Goal: Check status: Check status

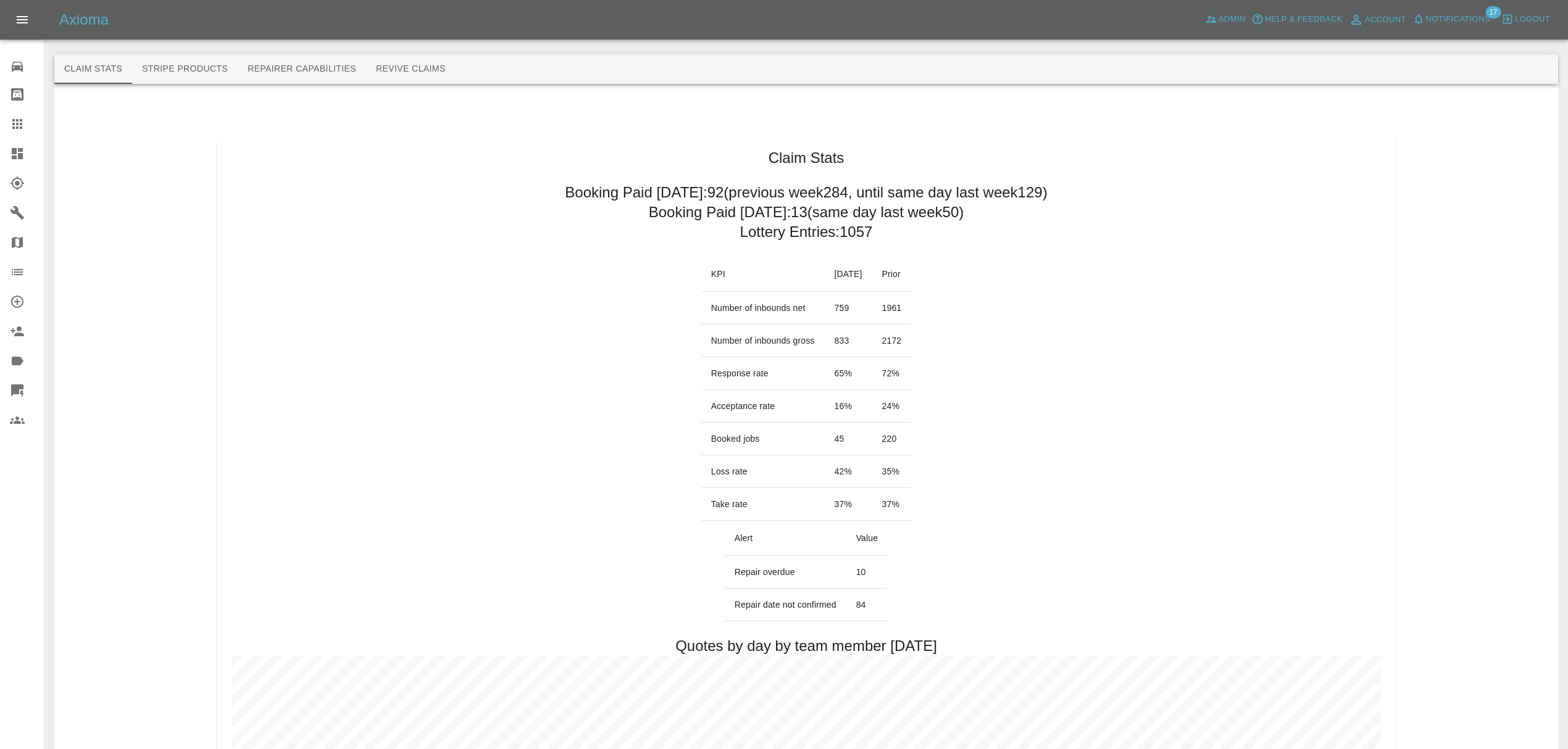
click at [1458, 14] on span "Notifications" at bounding box center [1457, 20] width 64 height 14
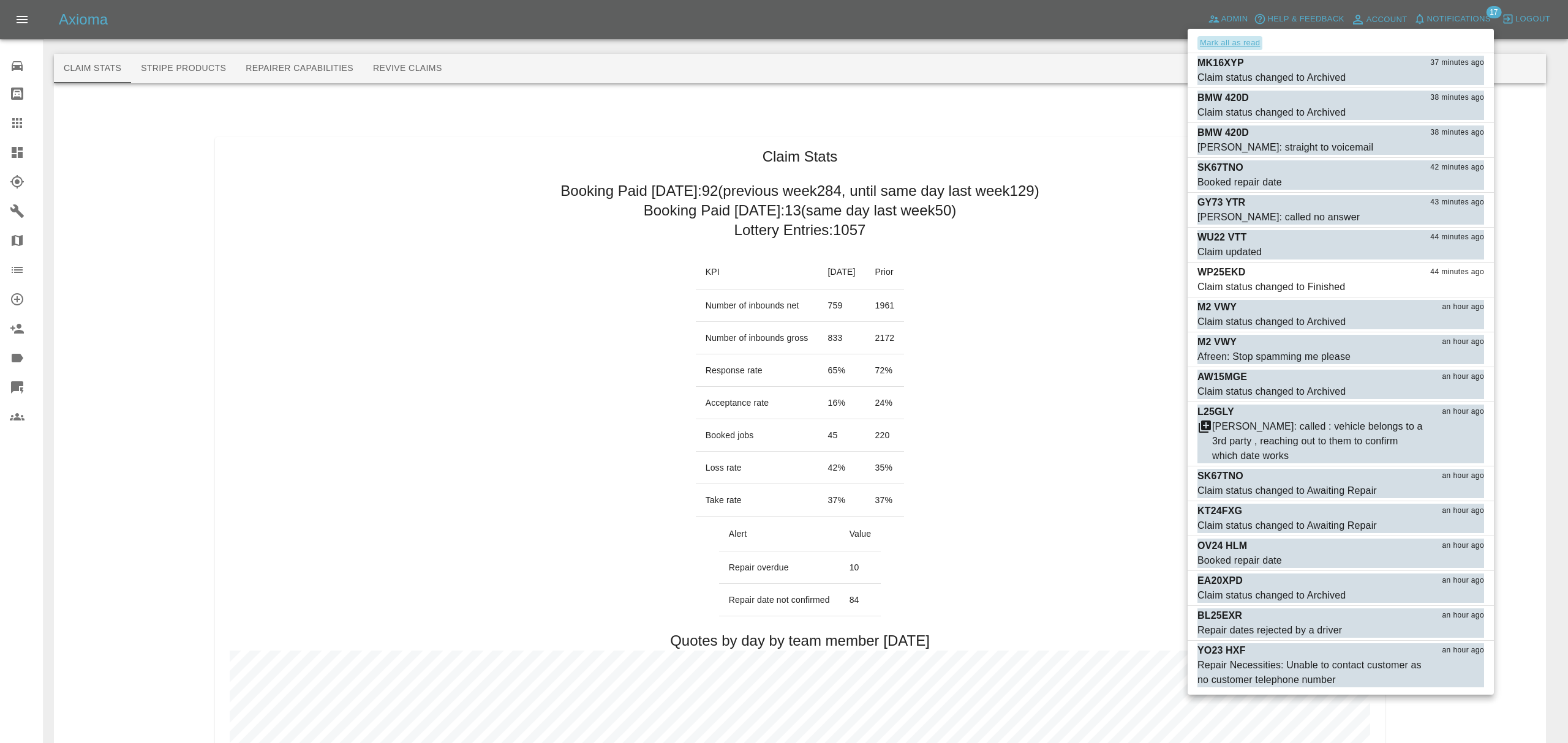
click at [1231, 41] on button "Mark all as read" at bounding box center [1229, 43] width 65 height 14
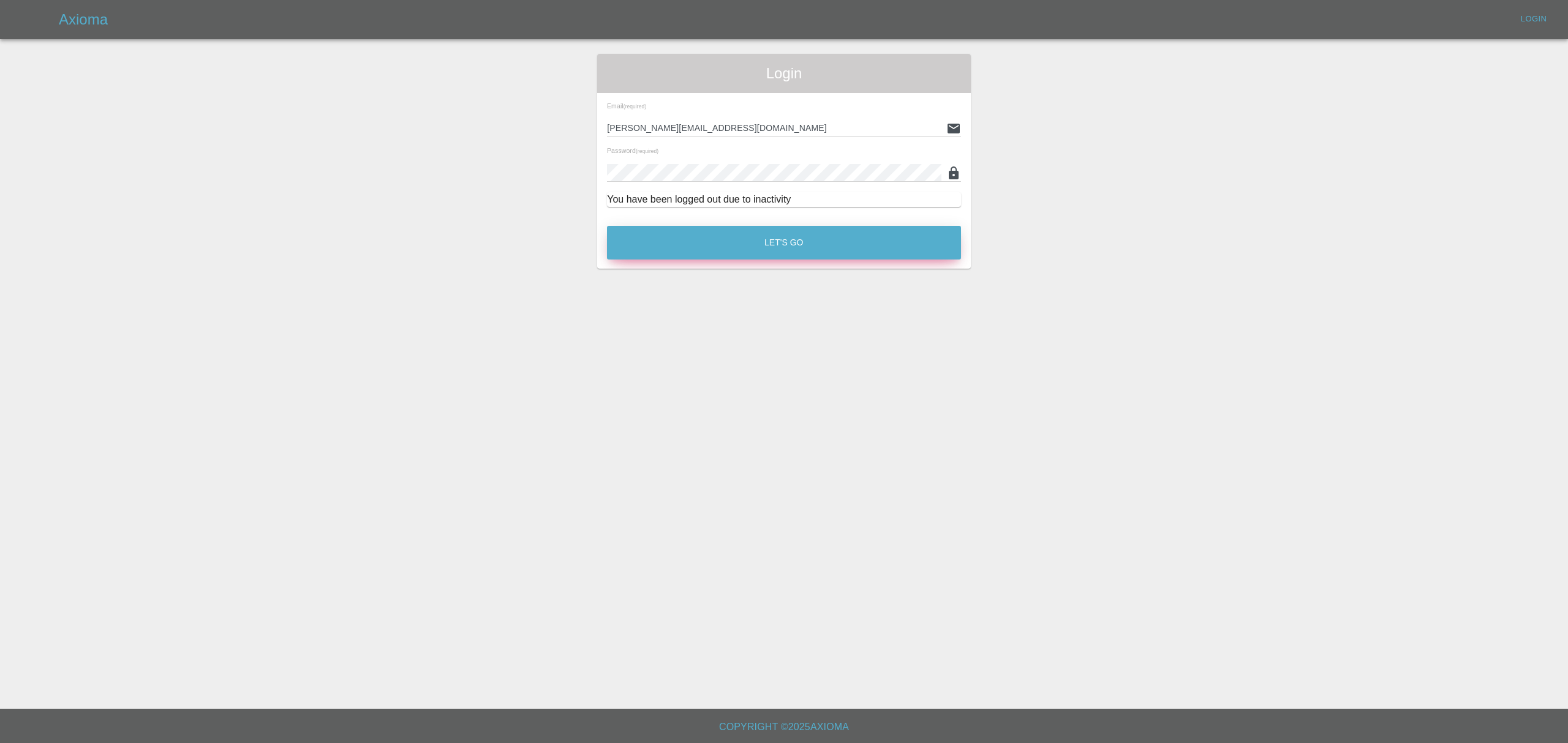
click at [800, 240] on button "Let's Go" at bounding box center [784, 243] width 354 height 33
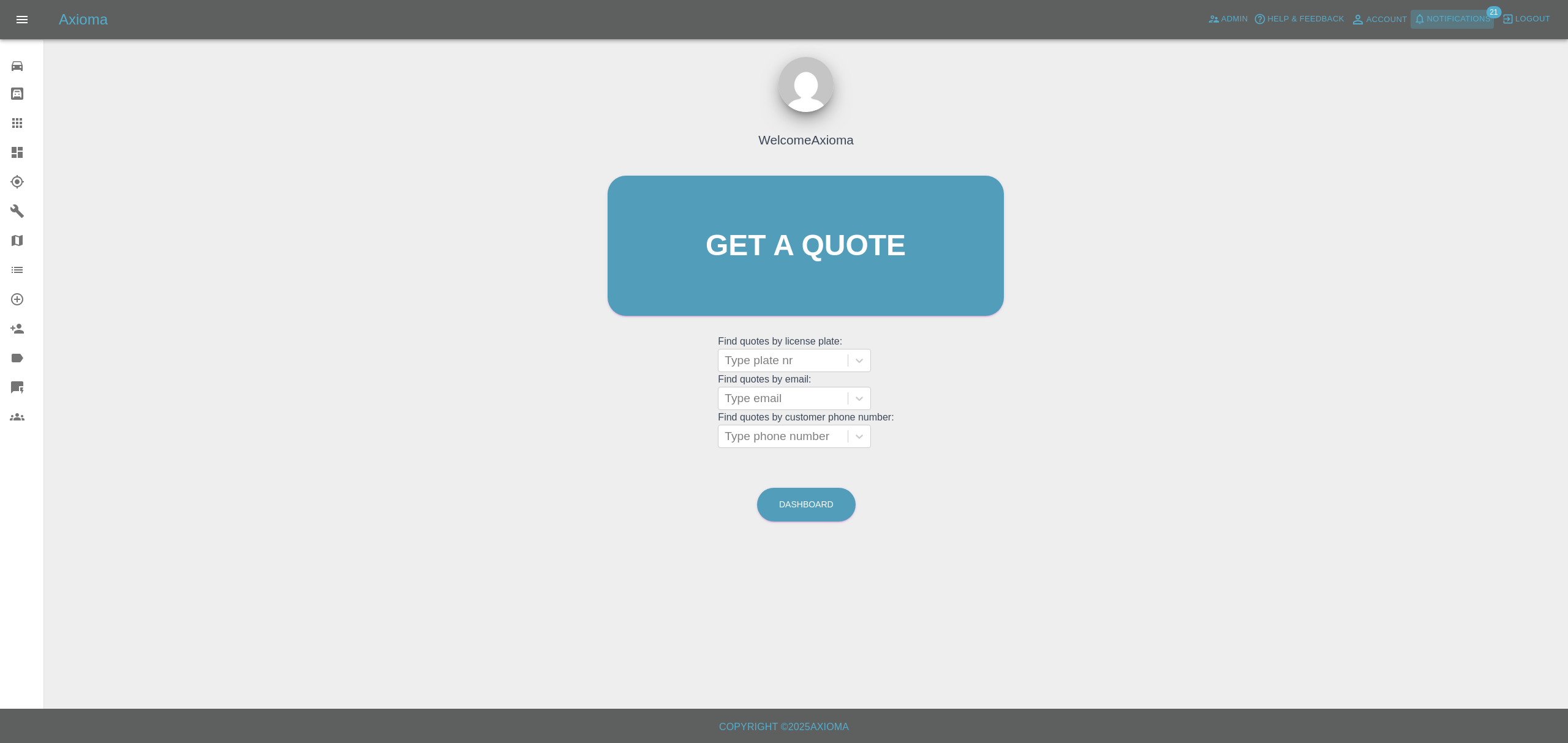
click at [1481, 18] on span "Notifications" at bounding box center [1458, 20] width 64 height 14
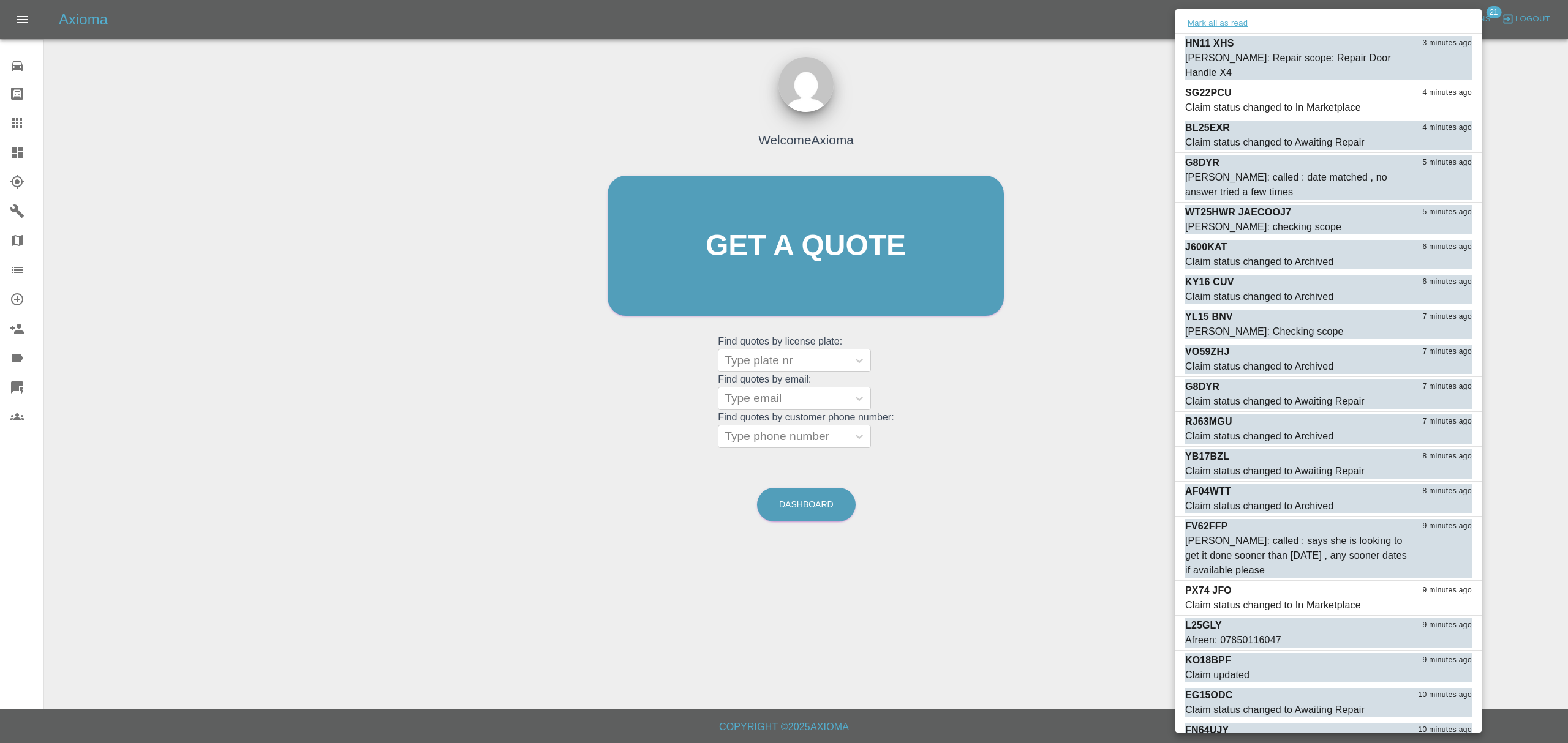
click at [1223, 24] on button "Mark all as read" at bounding box center [1218, 23] width 65 height 14
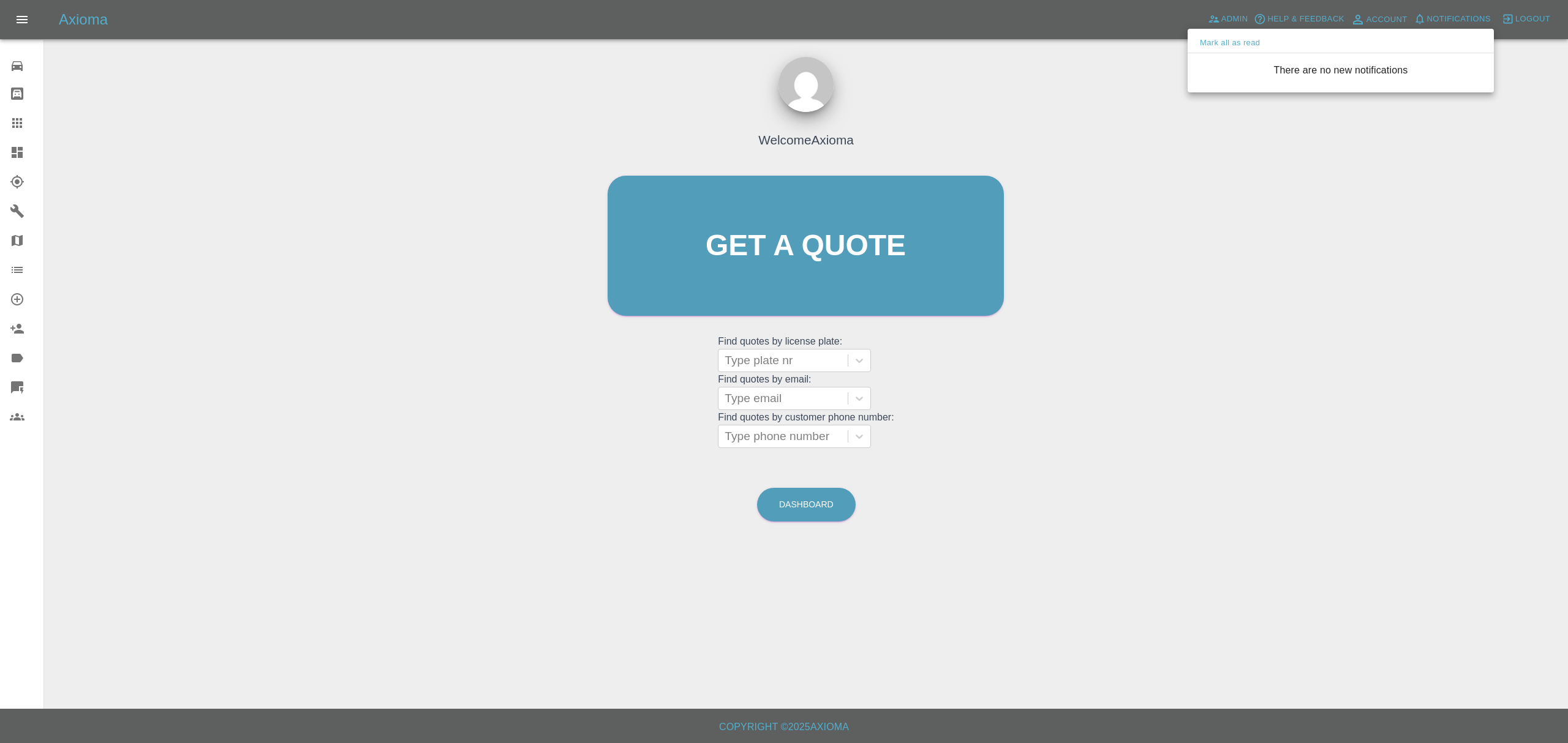
click at [31, 151] on div at bounding box center [784, 371] width 1568 height 743
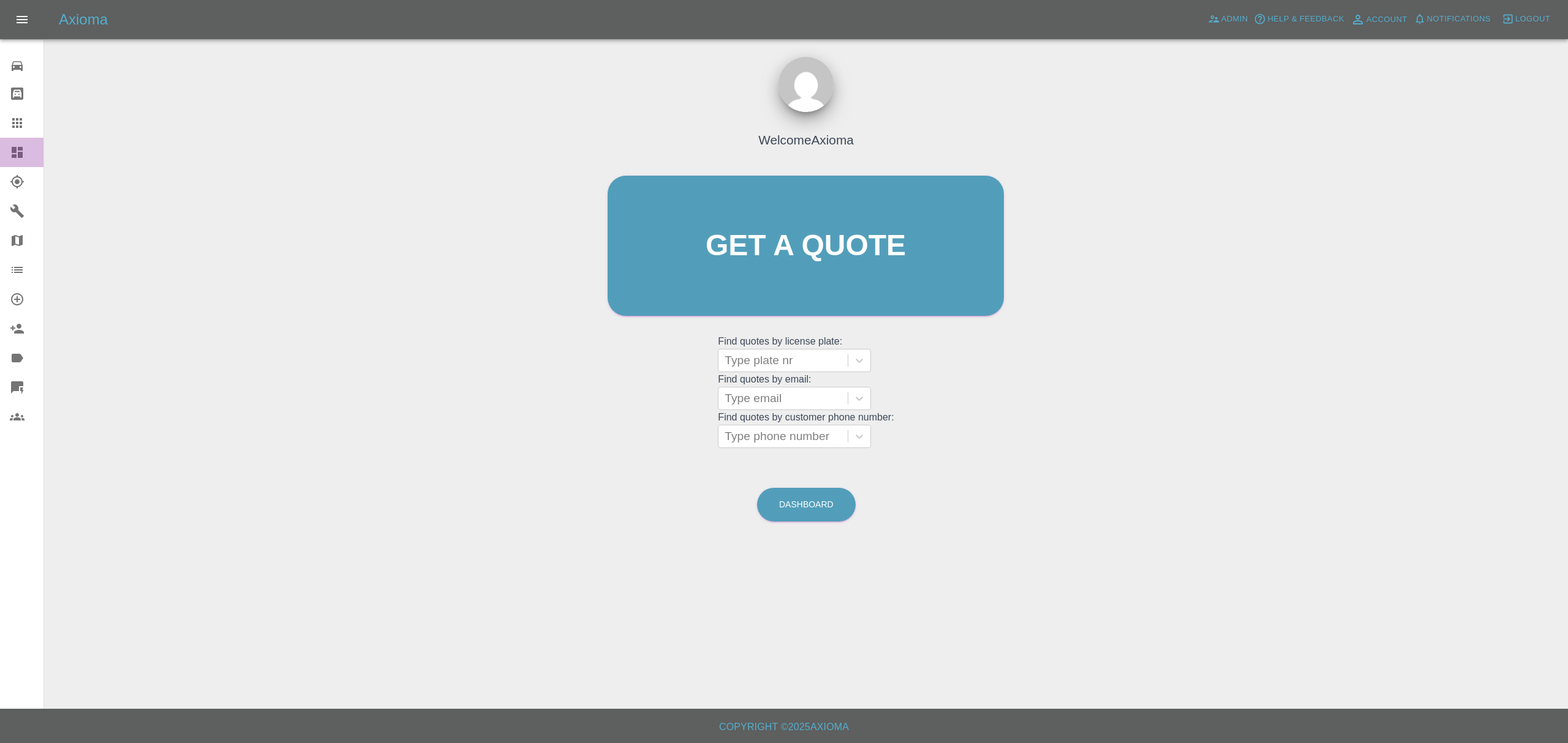
click at [20, 152] on icon at bounding box center [17, 153] width 14 height 14
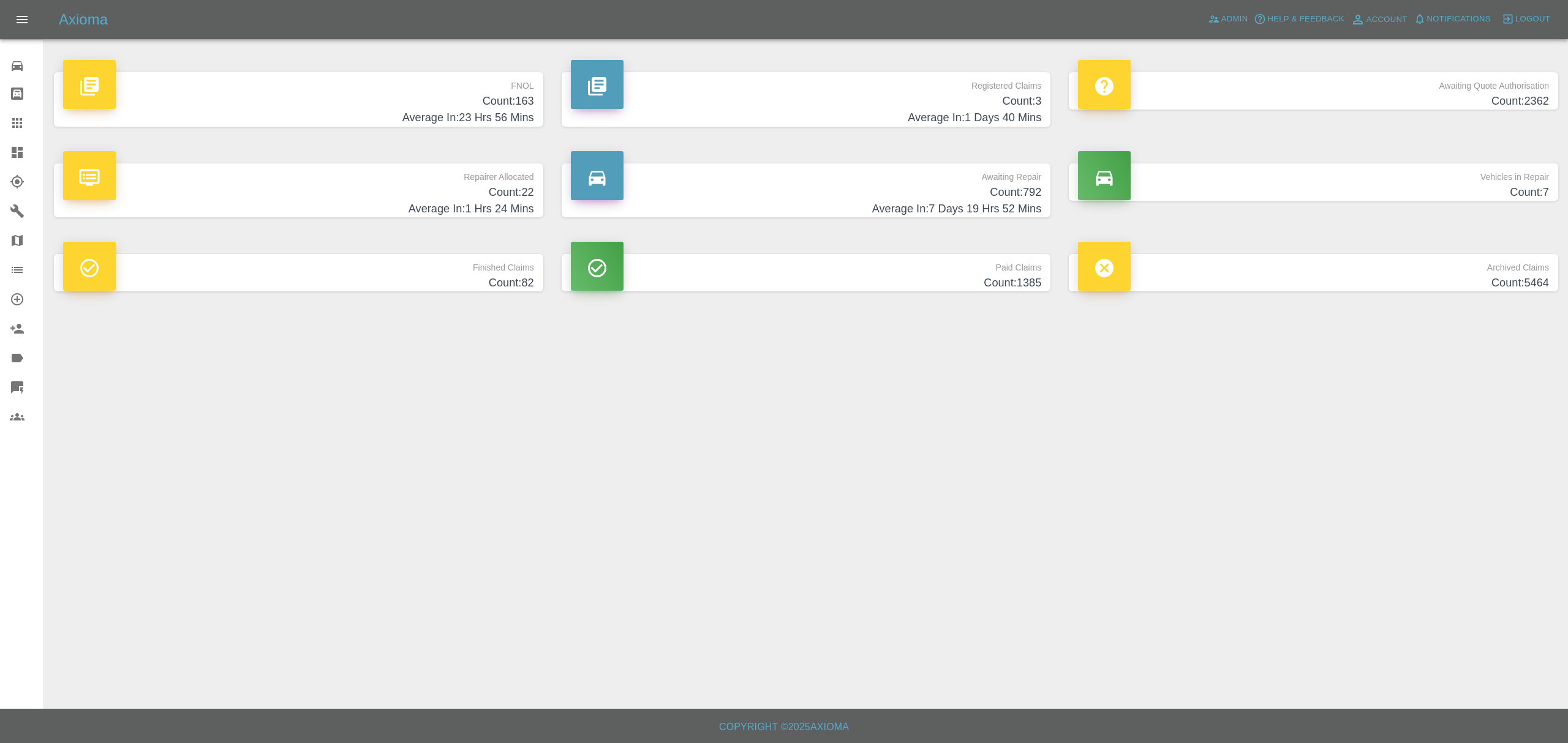
click at [499, 110] on h4 "Average In: 23 Hrs 56 Mins" at bounding box center [298, 118] width 471 height 16
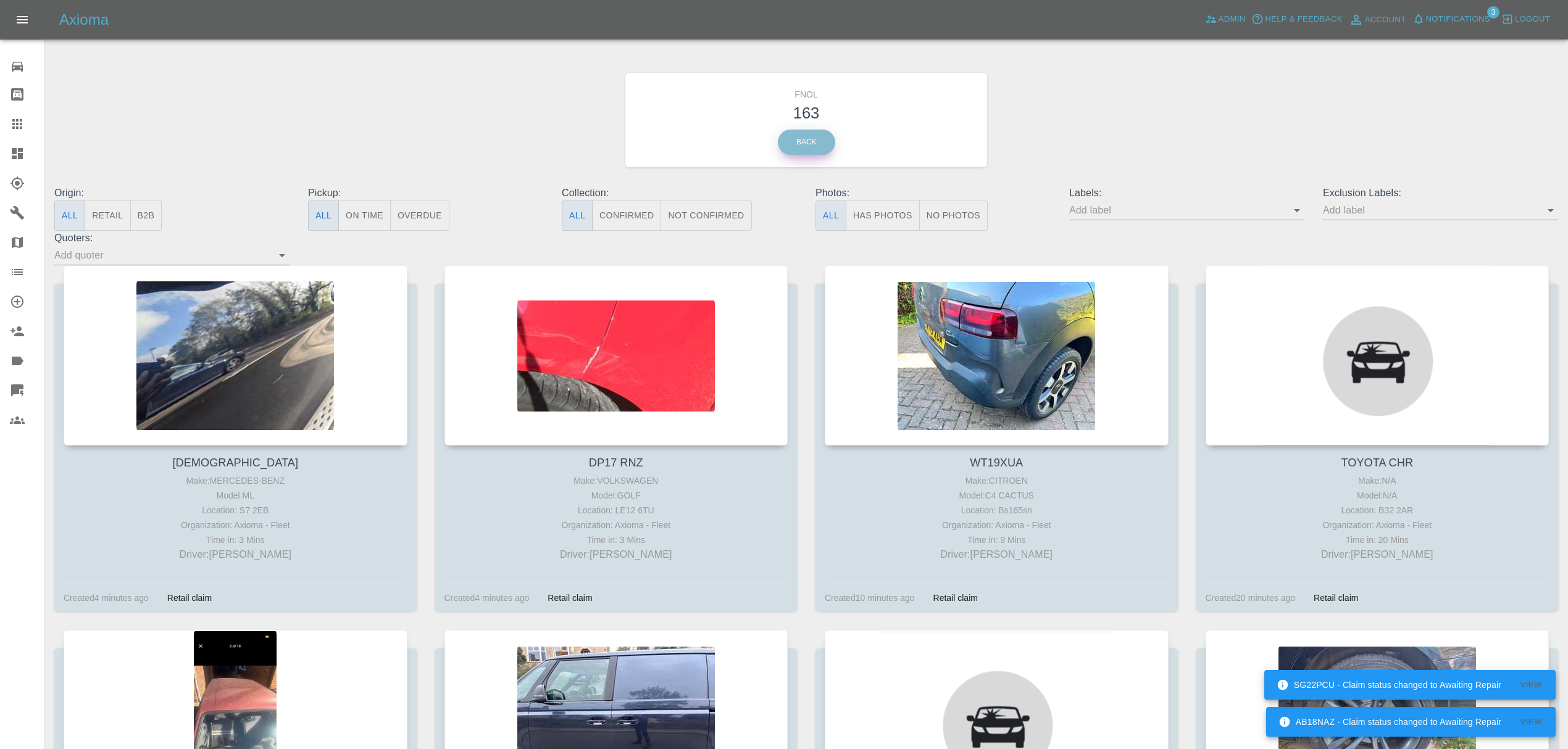
click at [813, 144] on link "Back" at bounding box center [806, 142] width 57 height 25
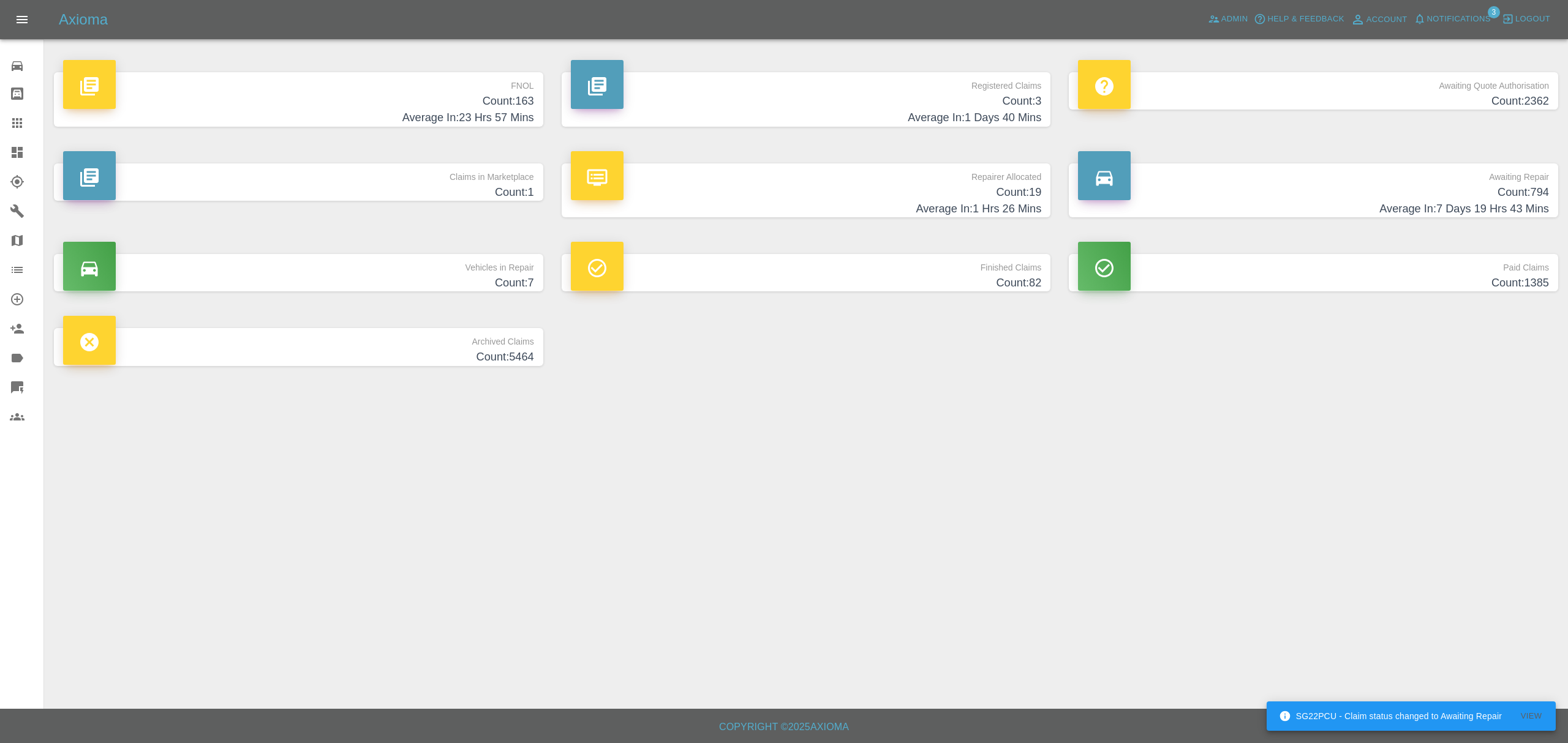
click at [503, 190] on h4 "Count: 1" at bounding box center [298, 192] width 471 height 16
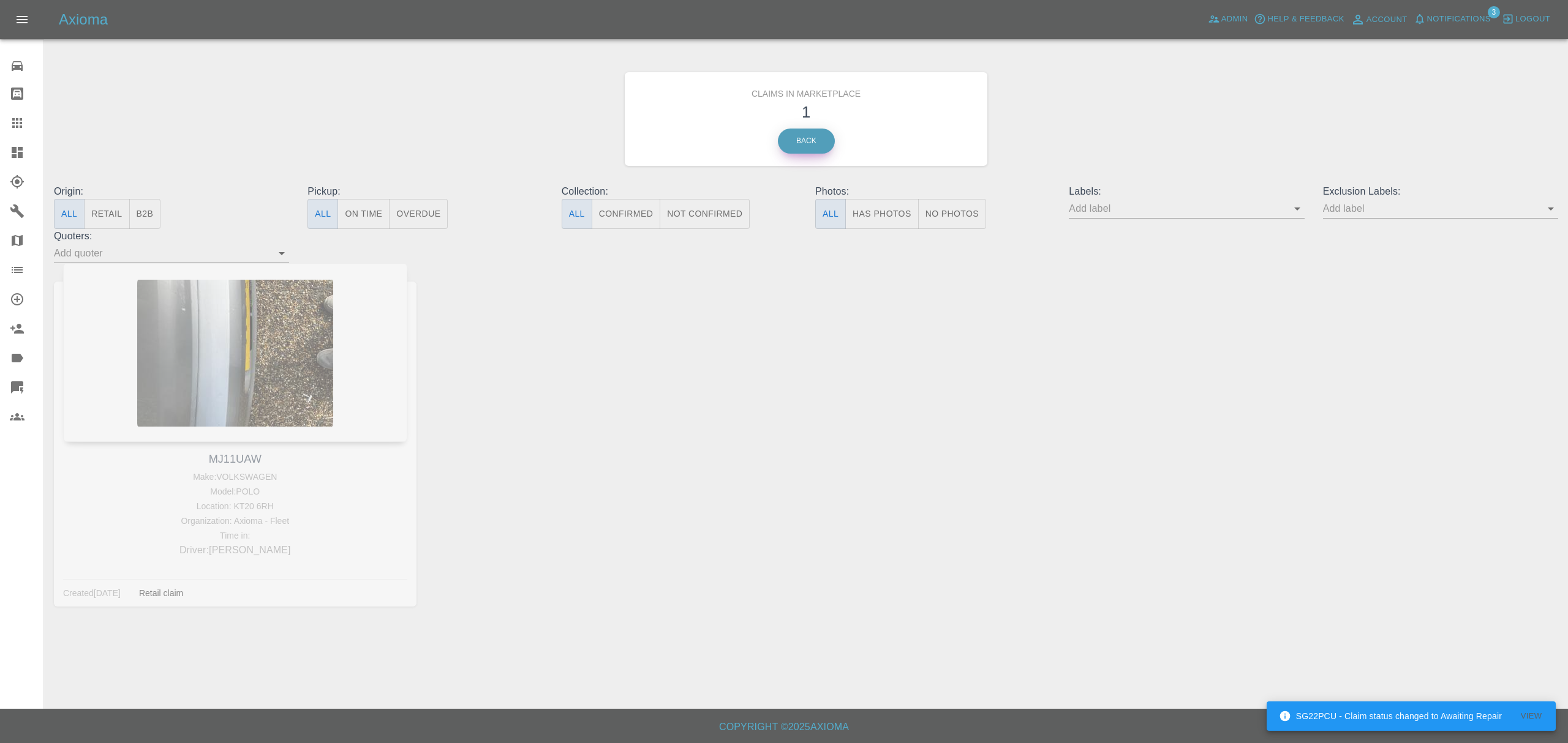
click at [784, 146] on link "Back" at bounding box center [806, 141] width 57 height 25
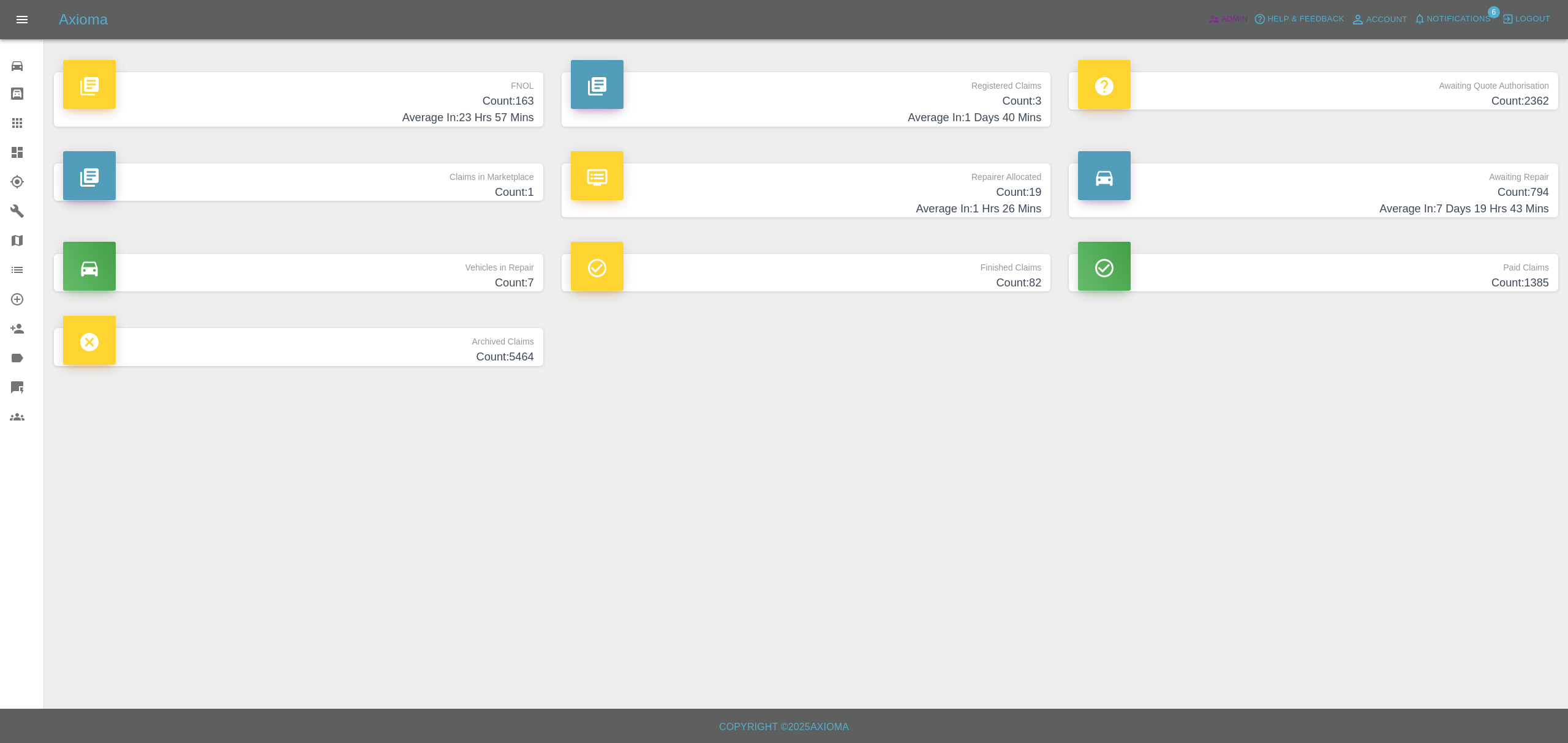
click at [1223, 13] on span "Admin" at bounding box center [1235, 20] width 27 height 14
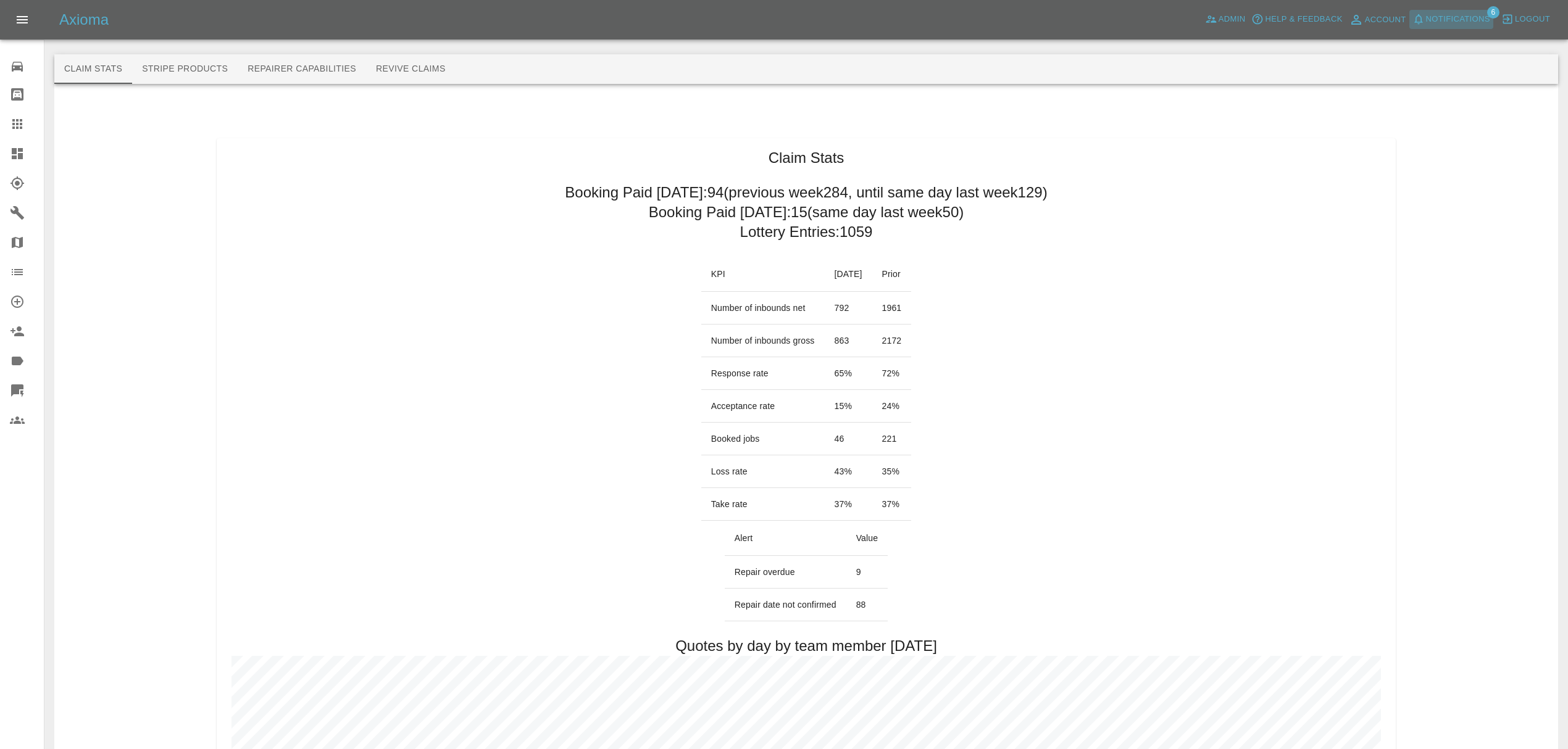
click at [1453, 18] on span "Notifications" at bounding box center [1457, 20] width 64 height 14
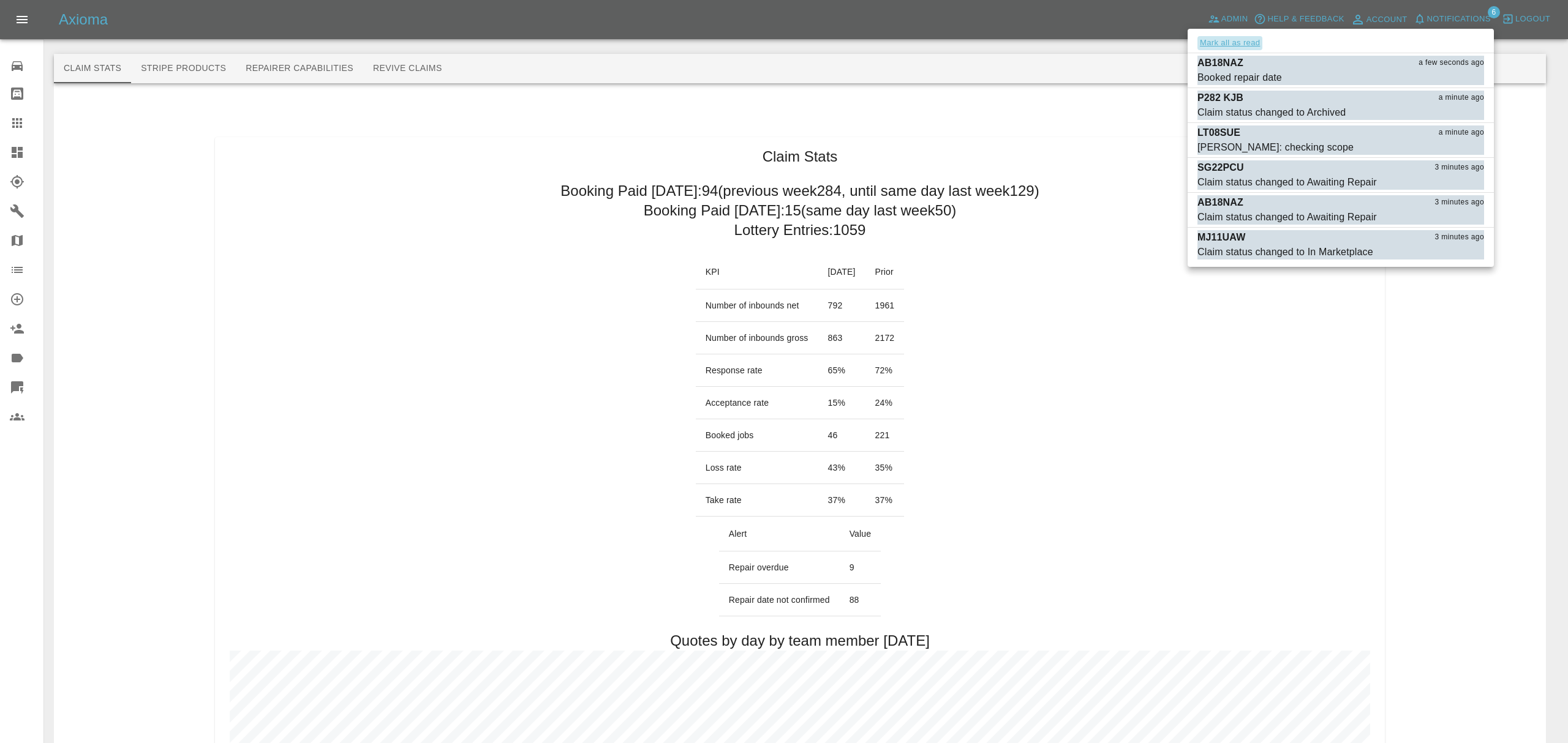
click at [1240, 38] on button "Mark all as read" at bounding box center [1229, 43] width 65 height 14
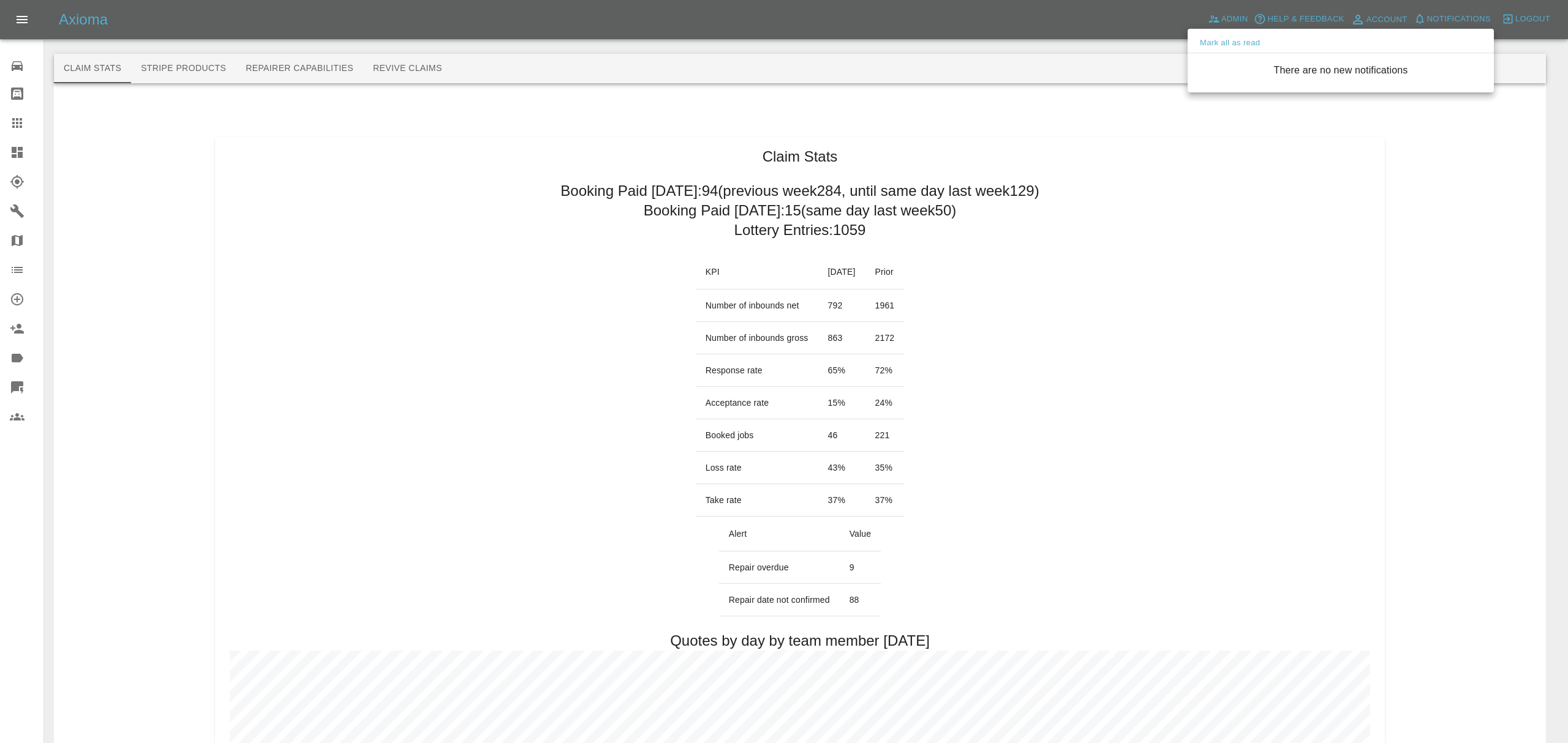
click at [1066, 57] on div at bounding box center [784, 371] width 1568 height 743
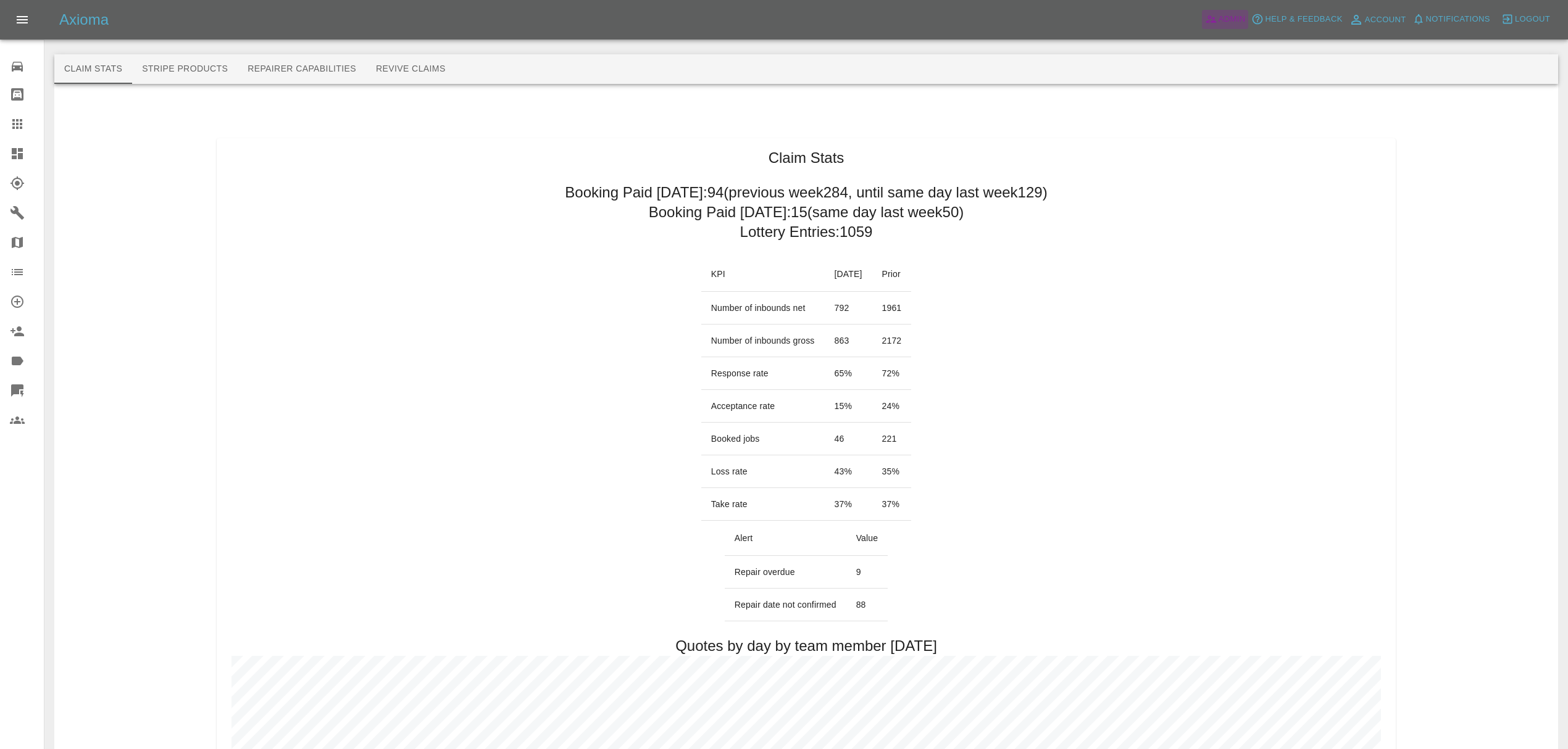
click at [1224, 11] on link "Admin" at bounding box center [1226, 19] width 47 height 19
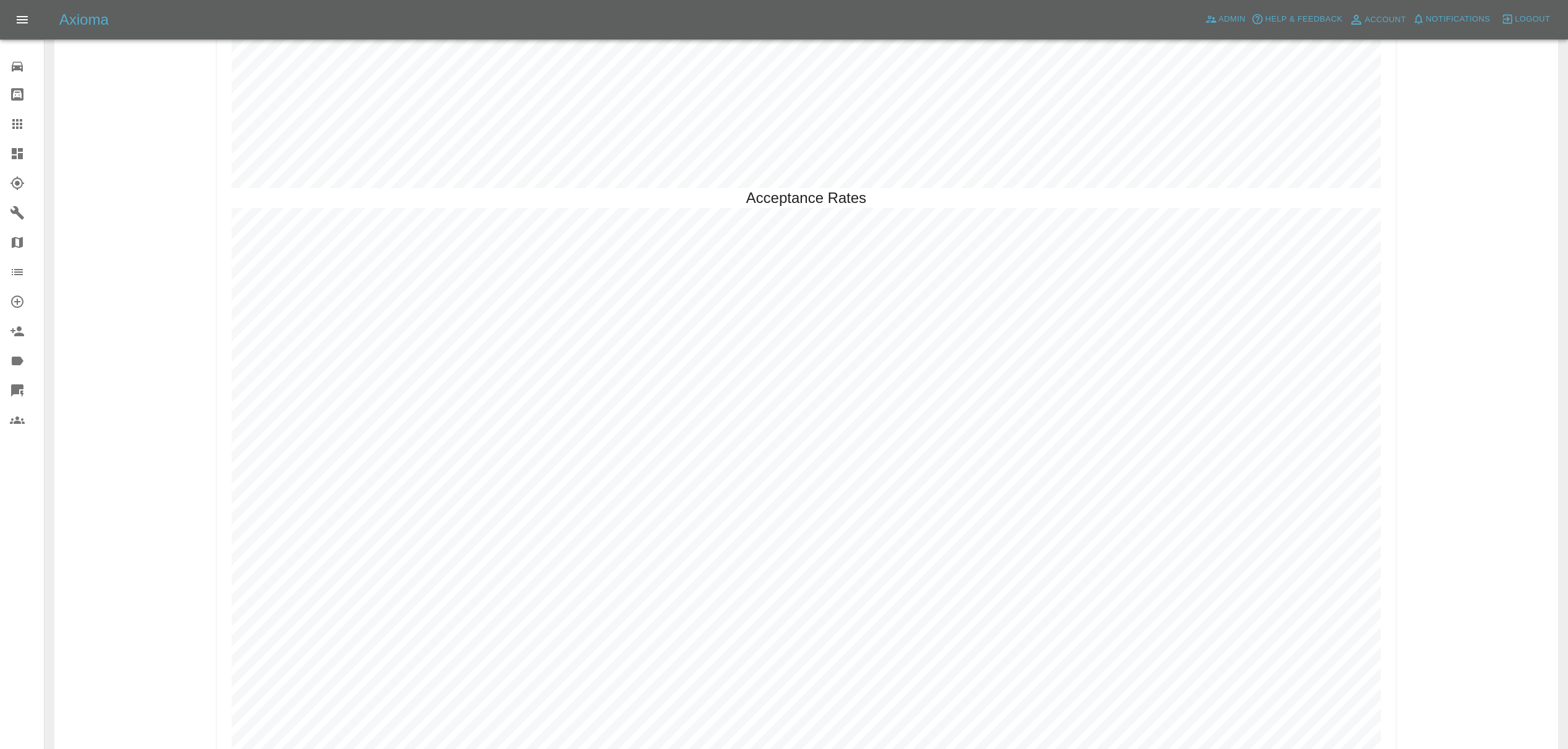
scroll to position [3487, 0]
click at [20, 156] on icon at bounding box center [17, 154] width 11 height 11
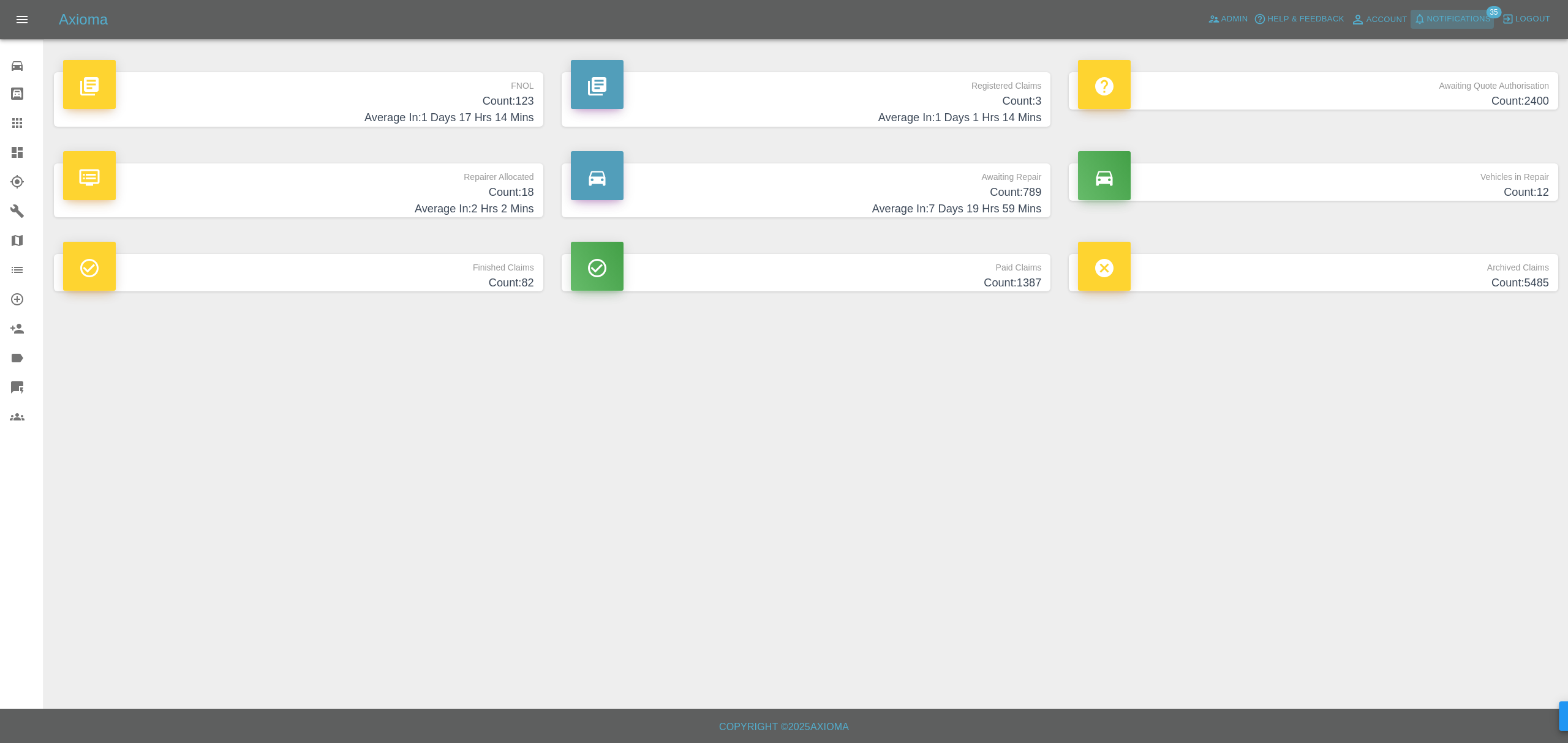
click at [1451, 16] on span "Notifications" at bounding box center [1458, 20] width 64 height 14
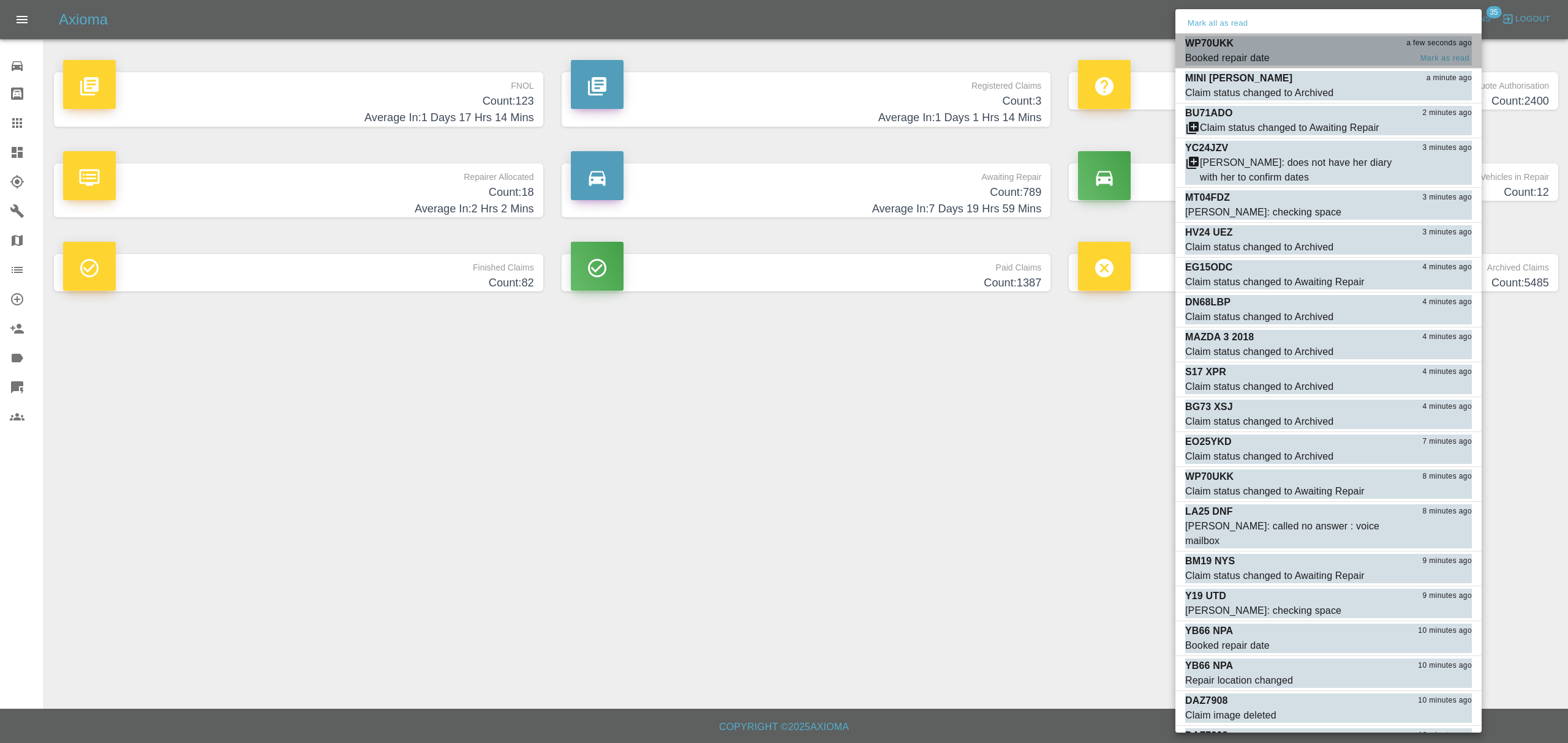
click at [1211, 44] on p "WP70UKK" at bounding box center [1209, 43] width 49 height 14
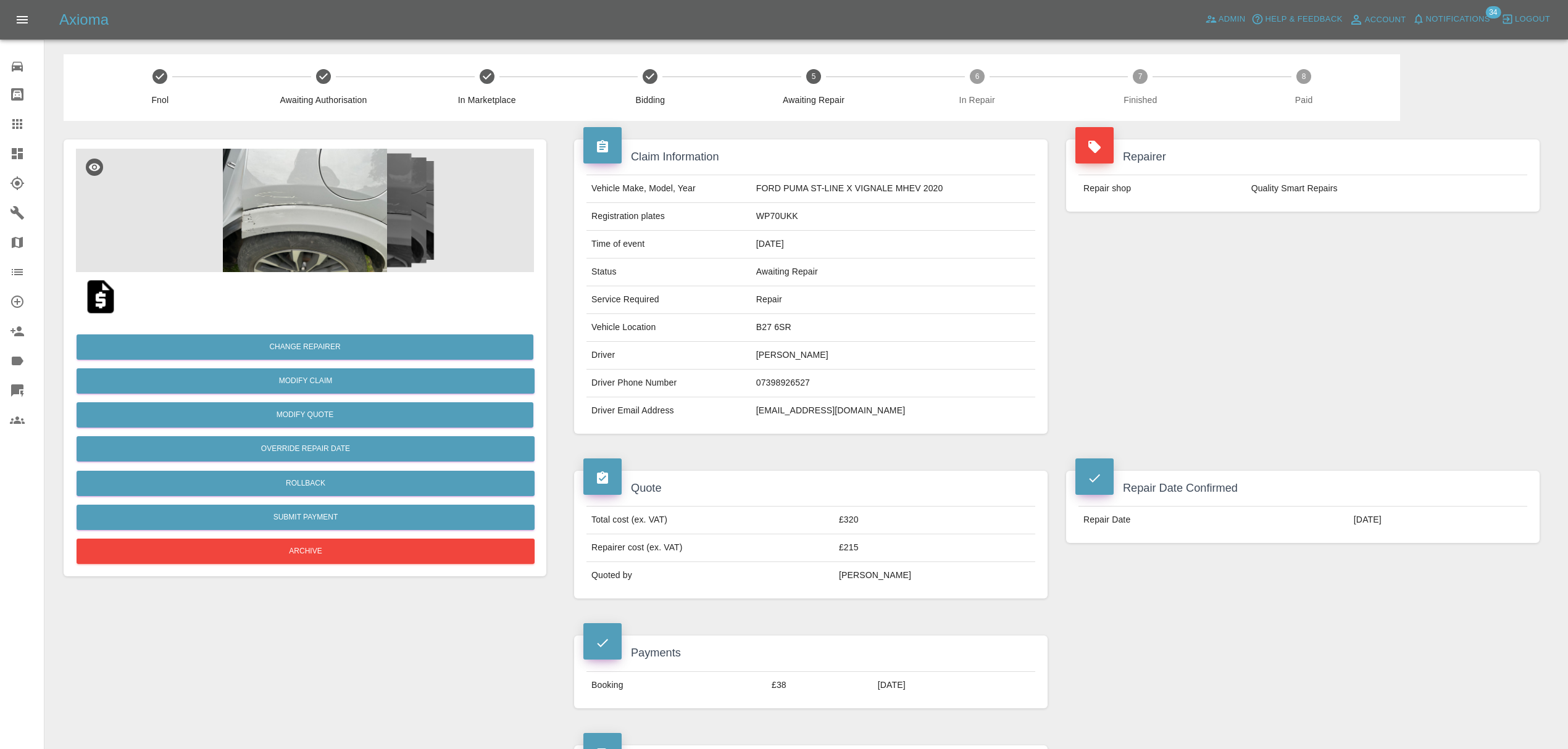
click at [1451, 8] on div "Axioma Admin Help & Feedback Account Notifications 34 Logout" at bounding box center [784, 20] width 1568 height 40
click at [1451, 17] on span "Notifications" at bounding box center [1457, 20] width 64 height 14
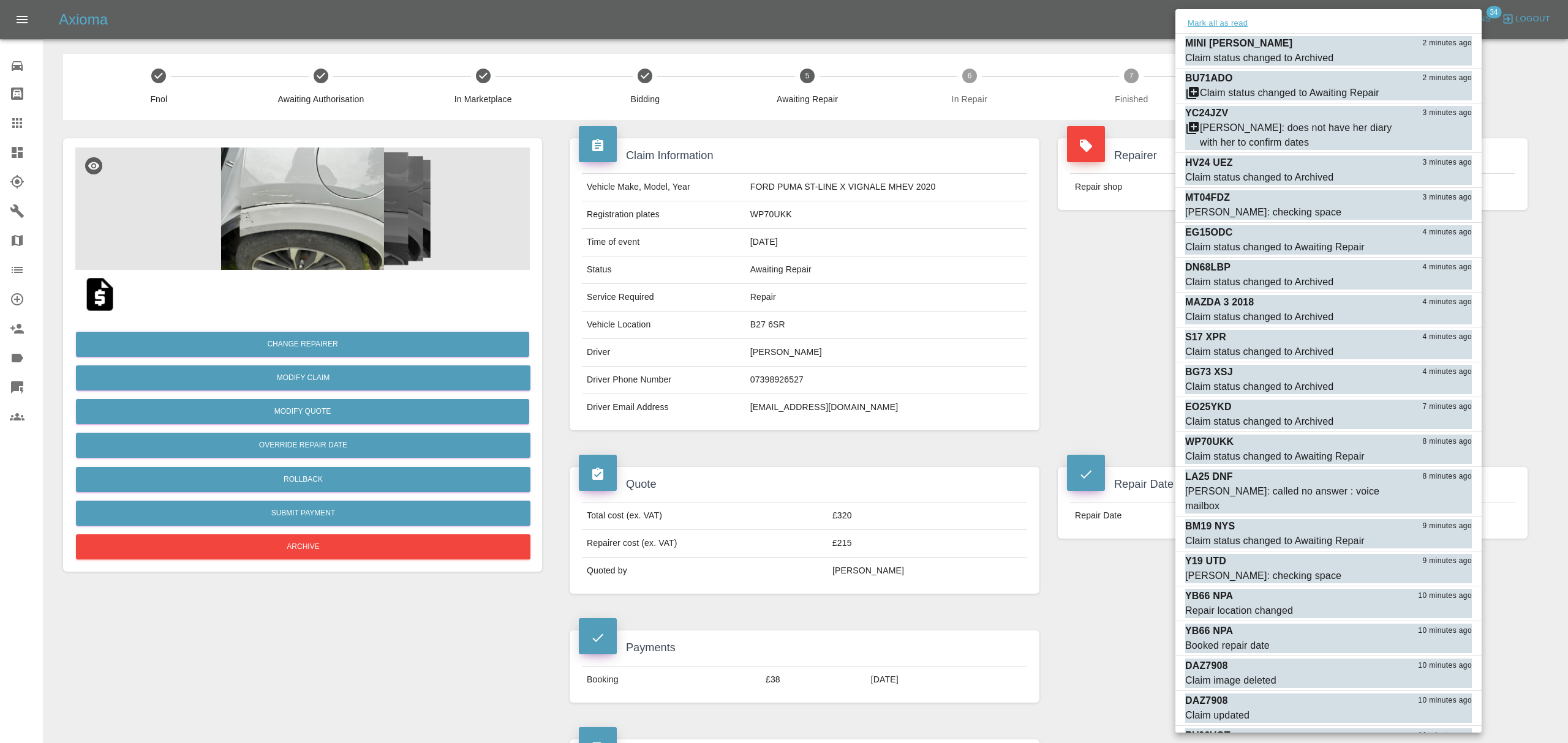
click at [1245, 22] on button "Mark all as read" at bounding box center [1218, 23] width 65 height 14
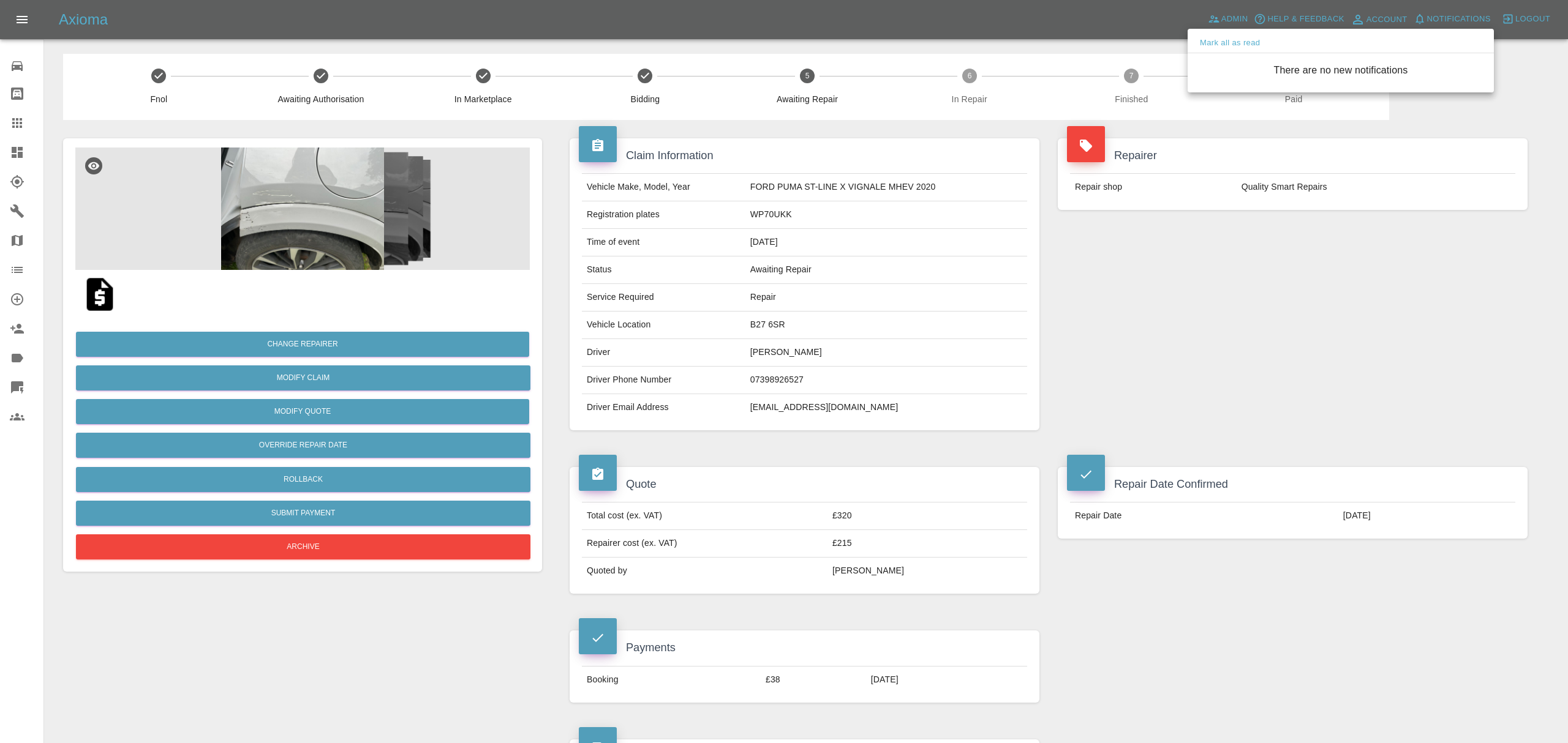
click at [1145, 253] on div at bounding box center [784, 371] width 1568 height 743
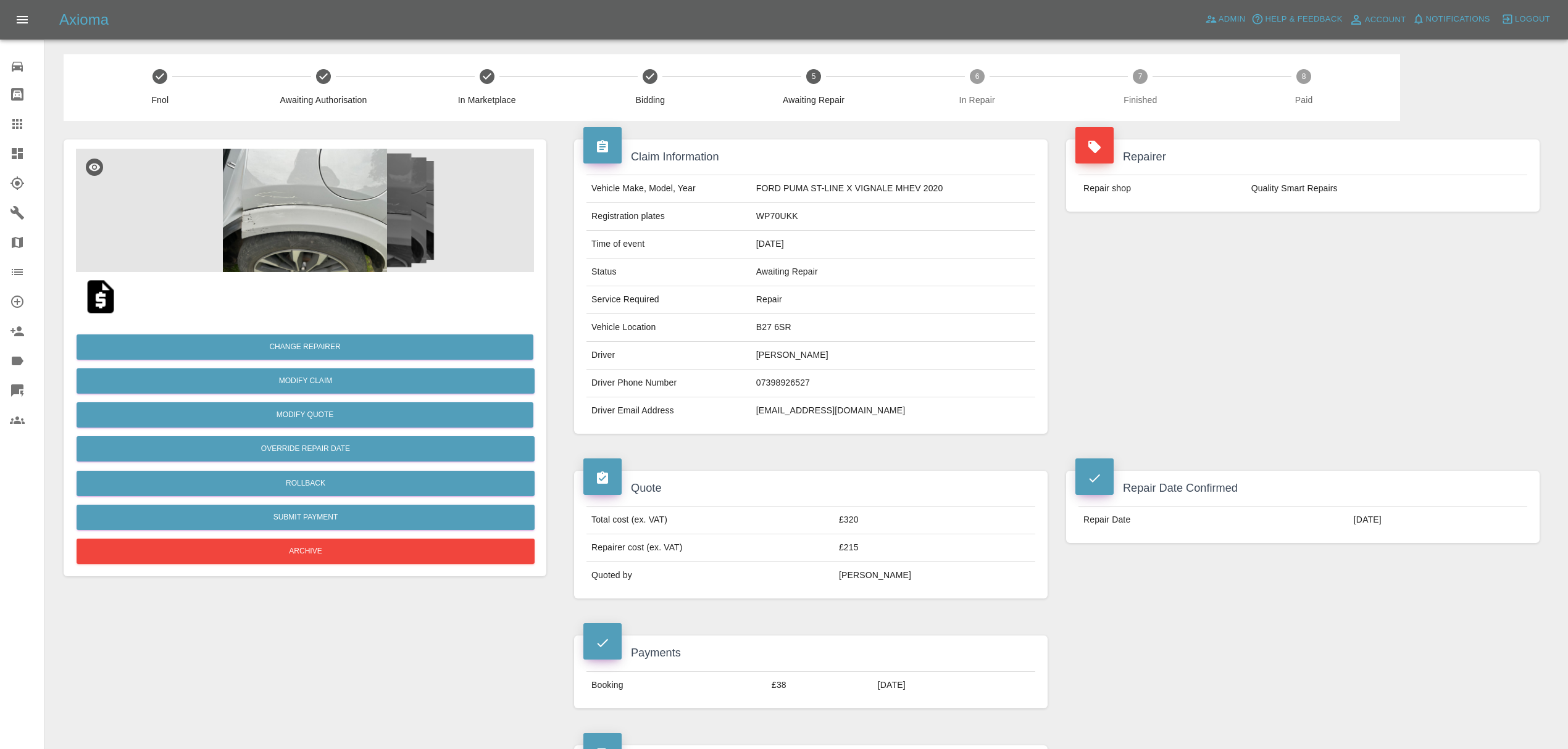
click at [1209, 41] on div at bounding box center [806, 34] width 1504 height 40
click at [1227, 13] on span "Admin" at bounding box center [1232, 20] width 27 height 14
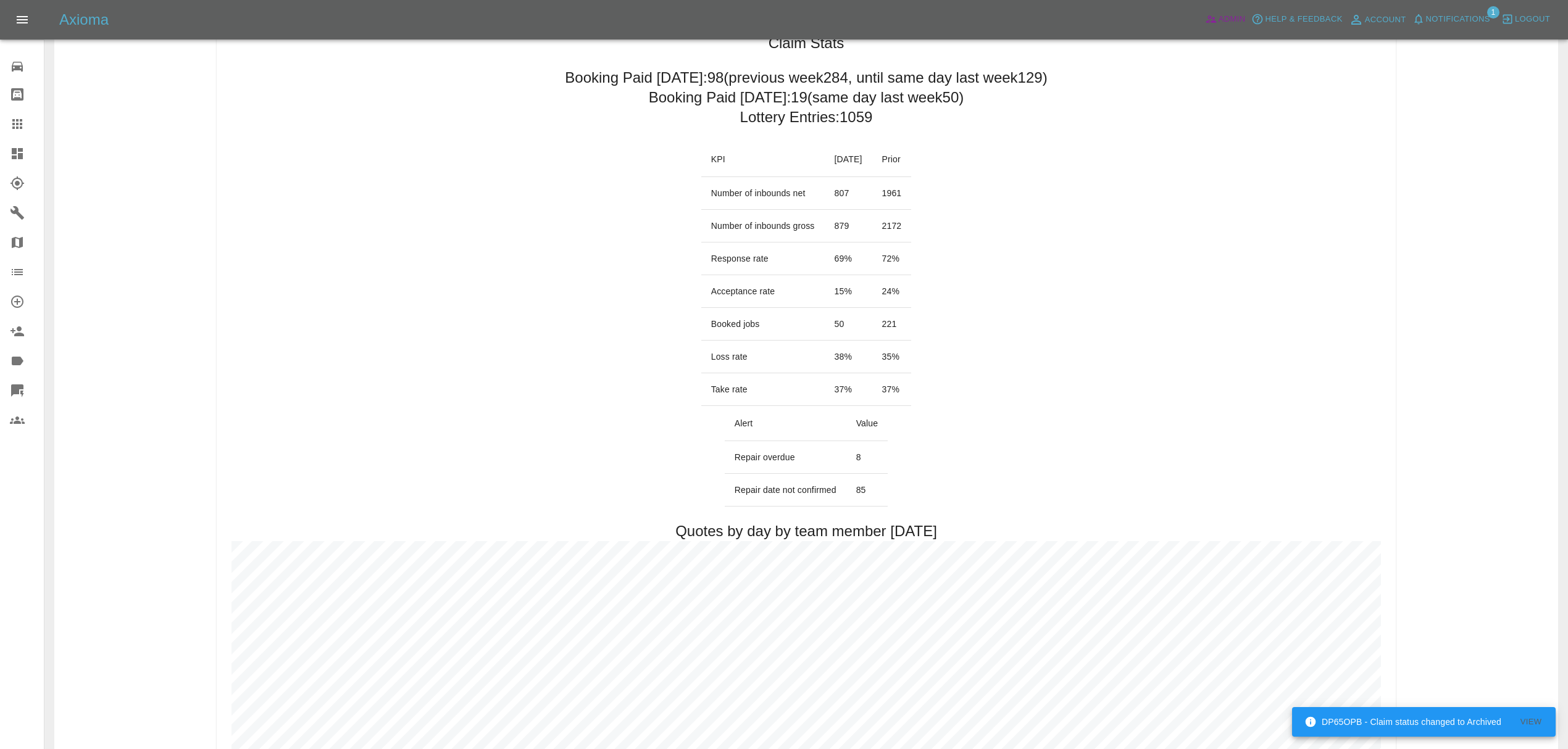
scroll to position [129, 0]
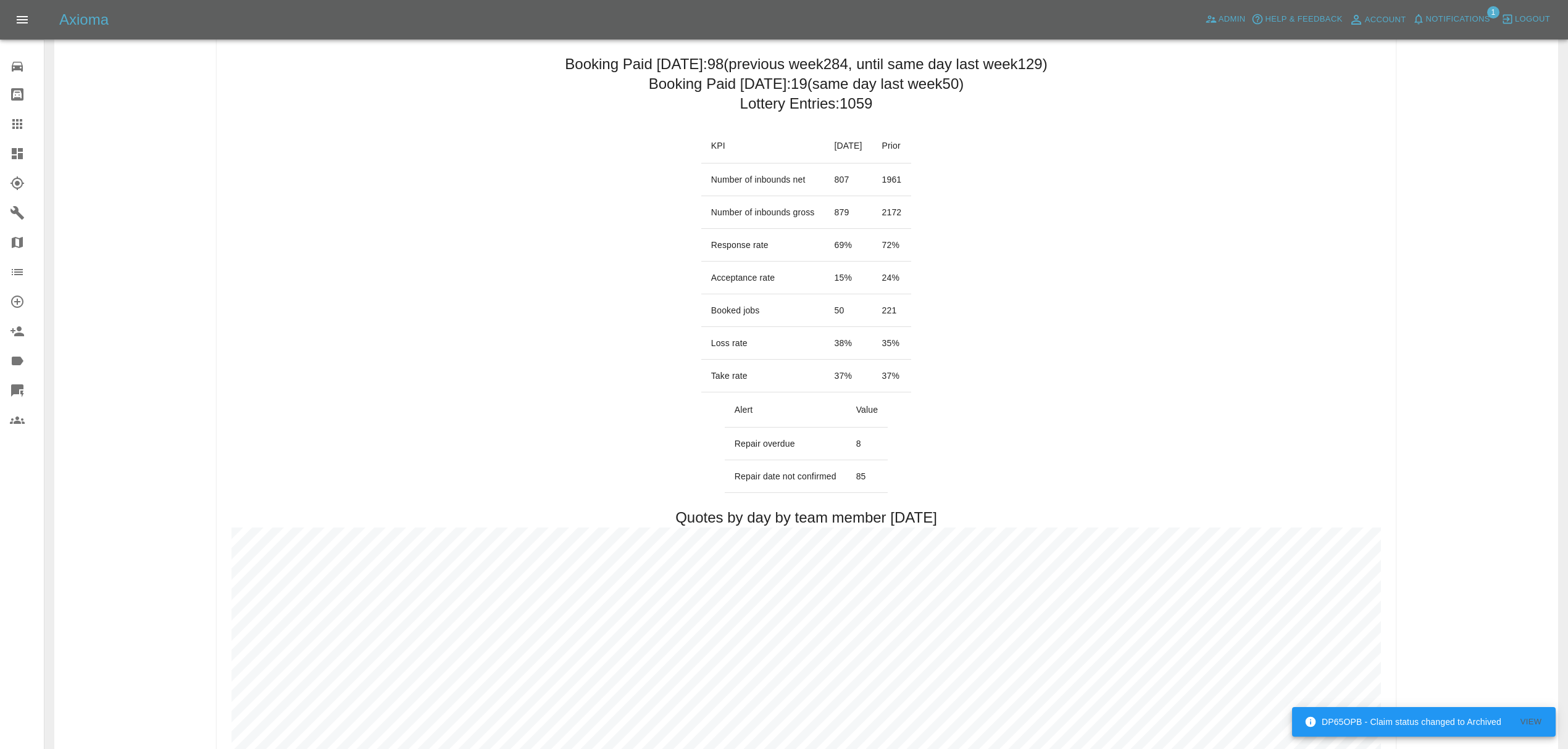
click at [1467, 23] on span "Notifications" at bounding box center [1457, 20] width 64 height 14
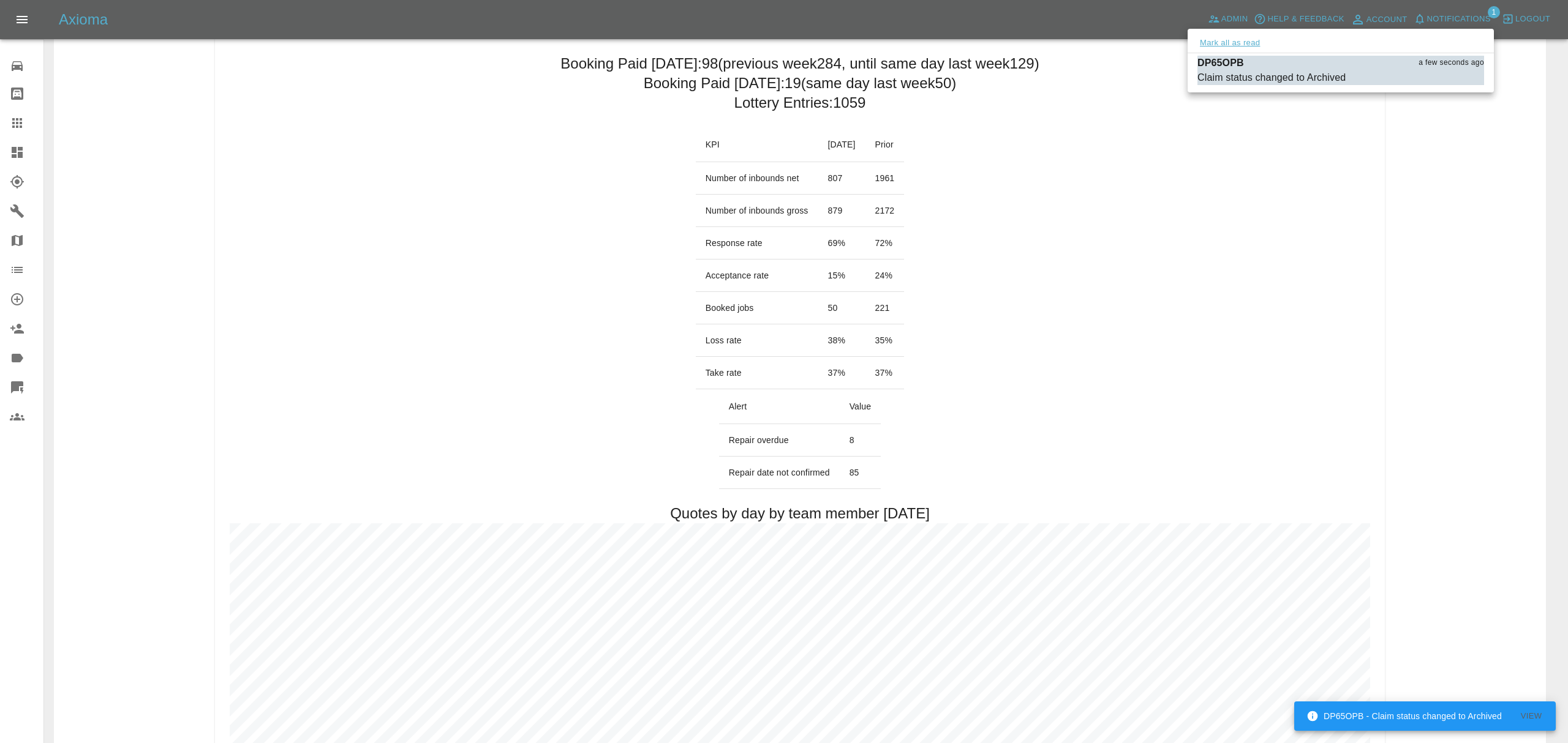
click at [1240, 49] on button "Mark all as read" at bounding box center [1229, 43] width 65 height 14
click at [1166, 231] on div at bounding box center [784, 371] width 1568 height 743
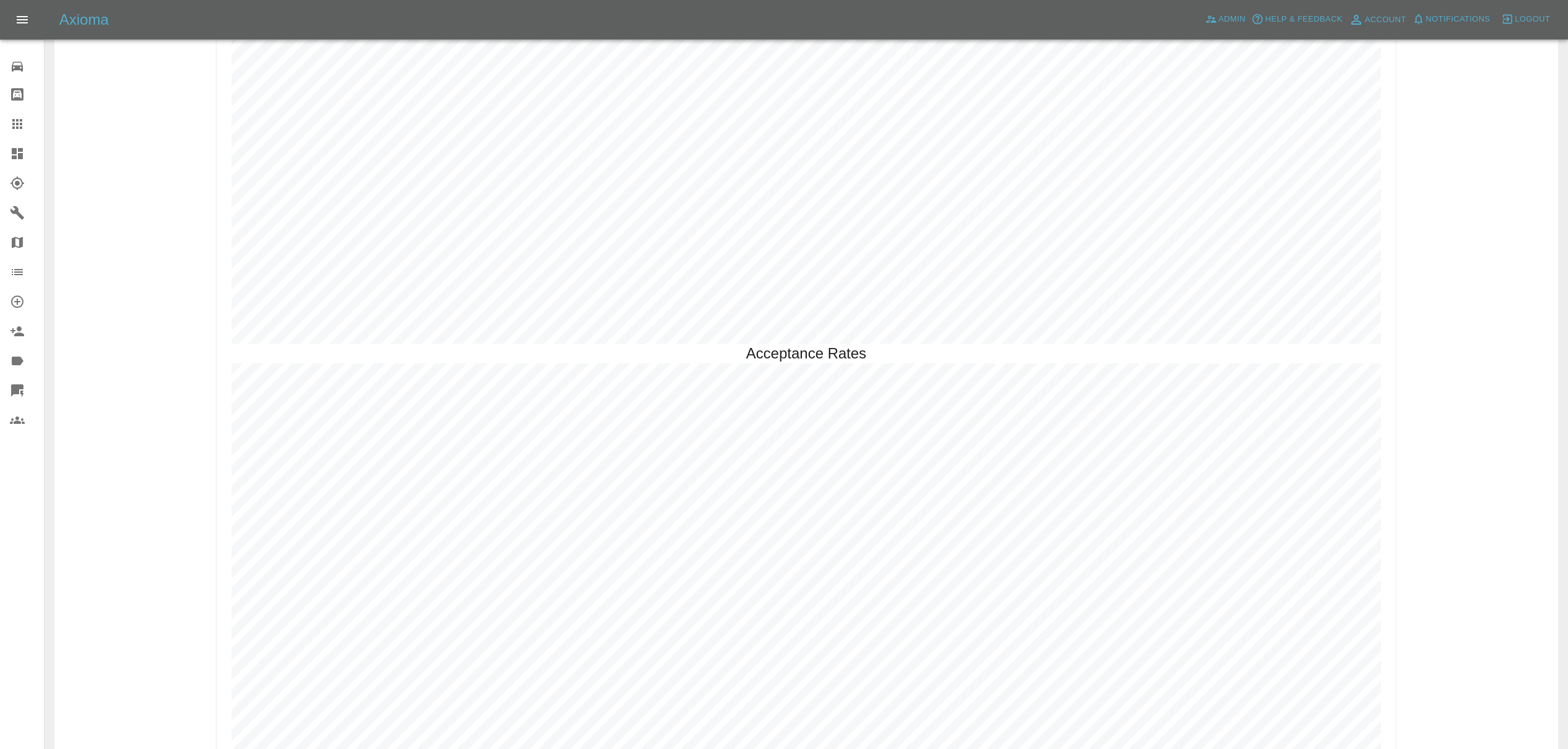
scroll to position [3594, 0]
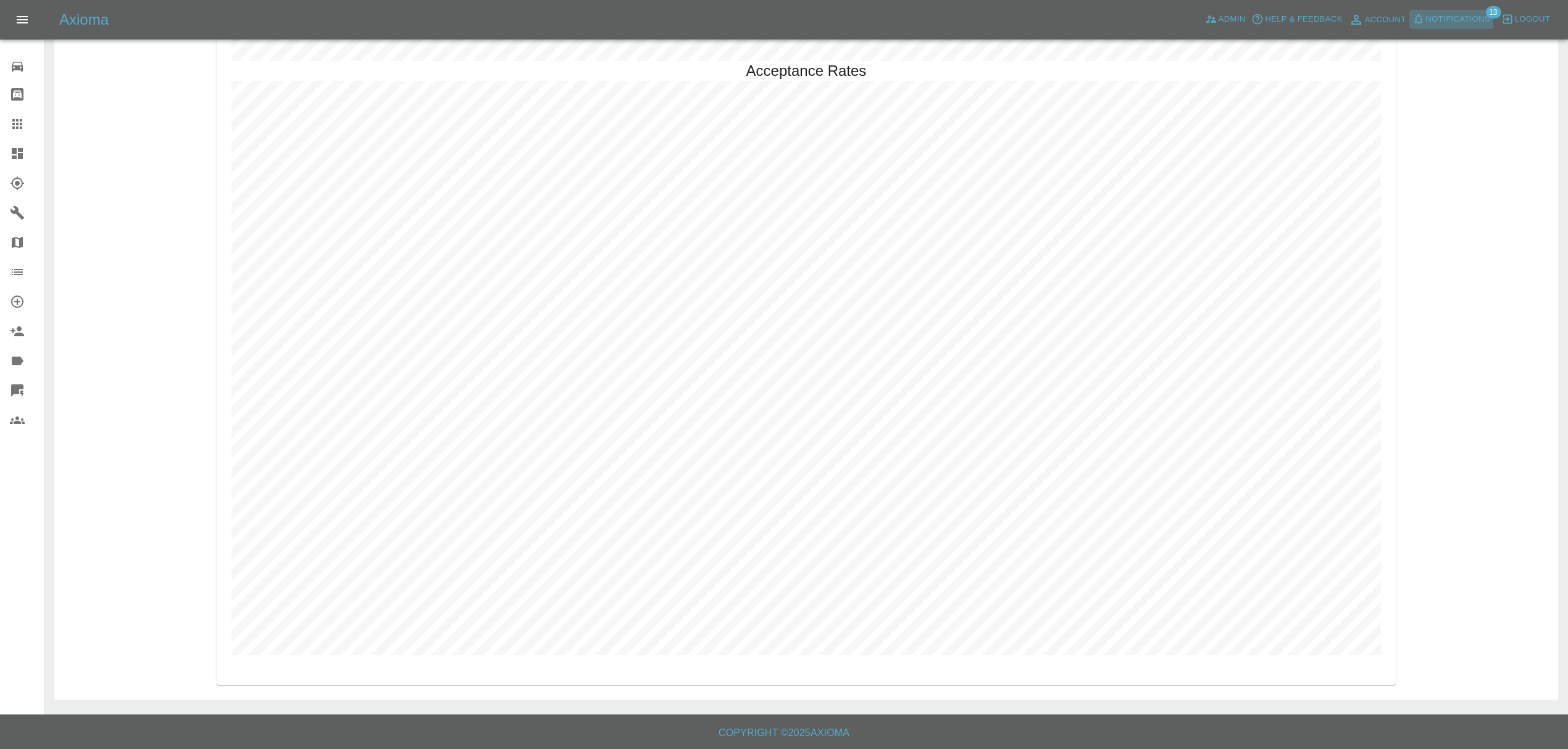
click at [1446, 25] on span "Notifications" at bounding box center [1457, 20] width 64 height 14
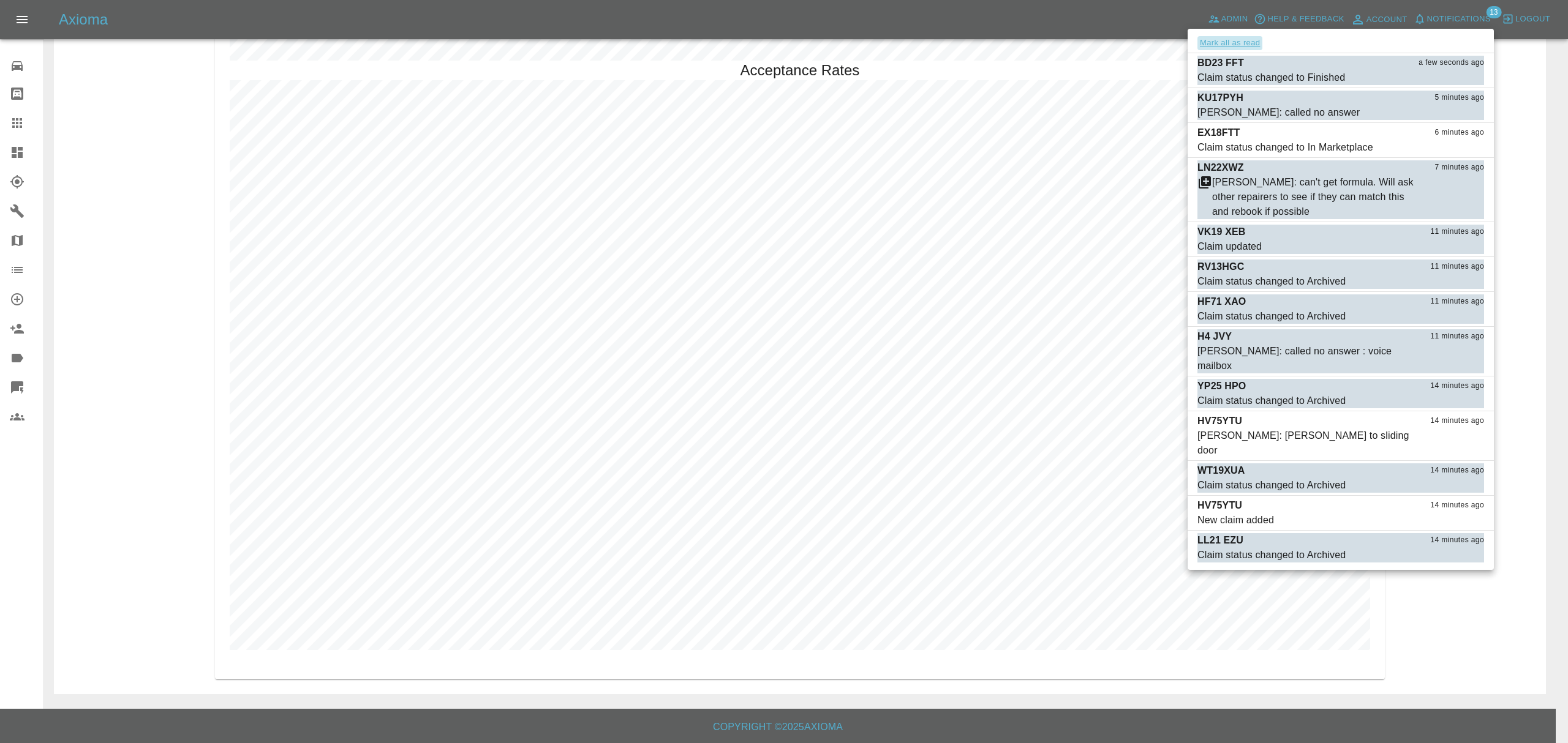
click at [1247, 40] on button "Mark all as read" at bounding box center [1229, 43] width 65 height 14
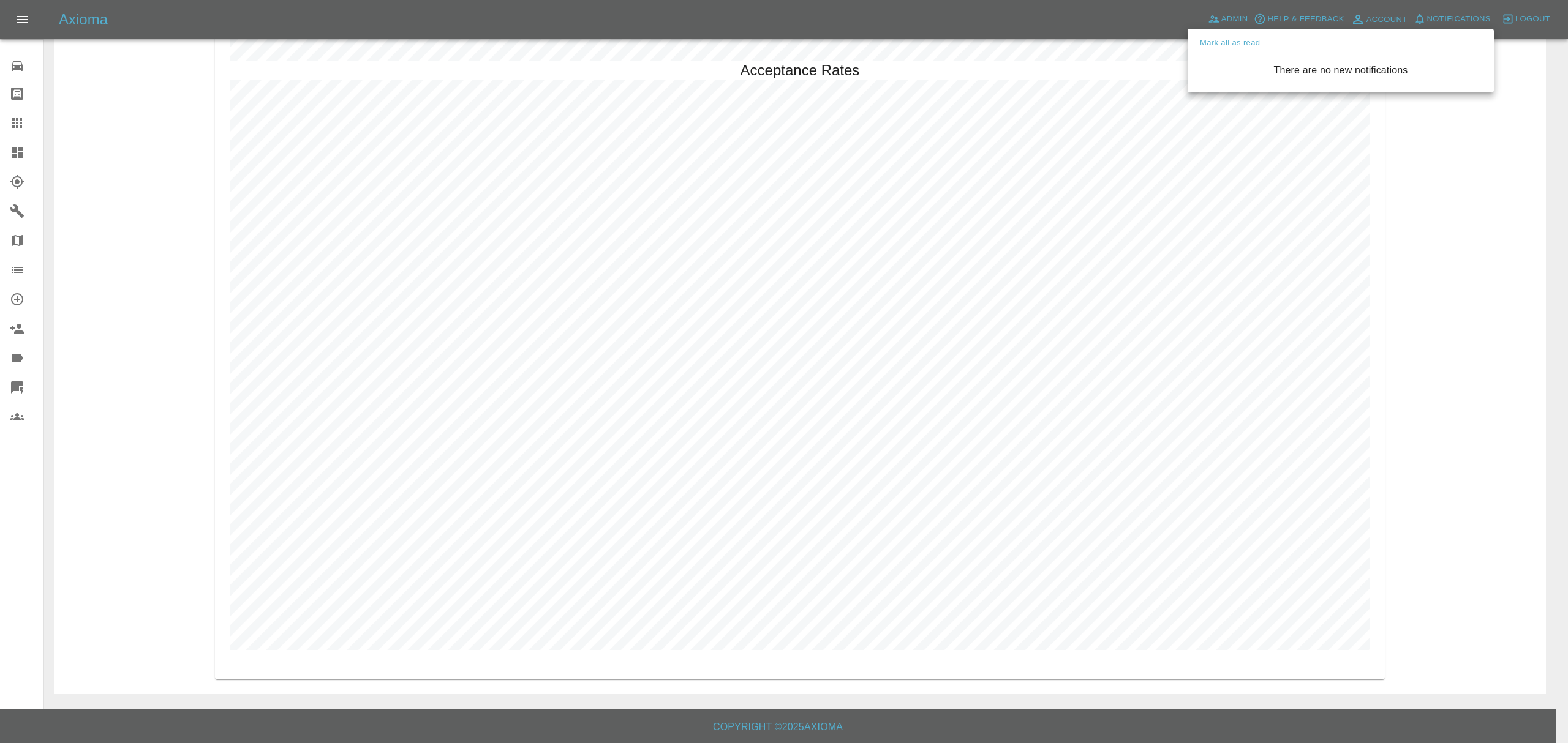
click at [1474, 180] on div at bounding box center [784, 371] width 1568 height 743
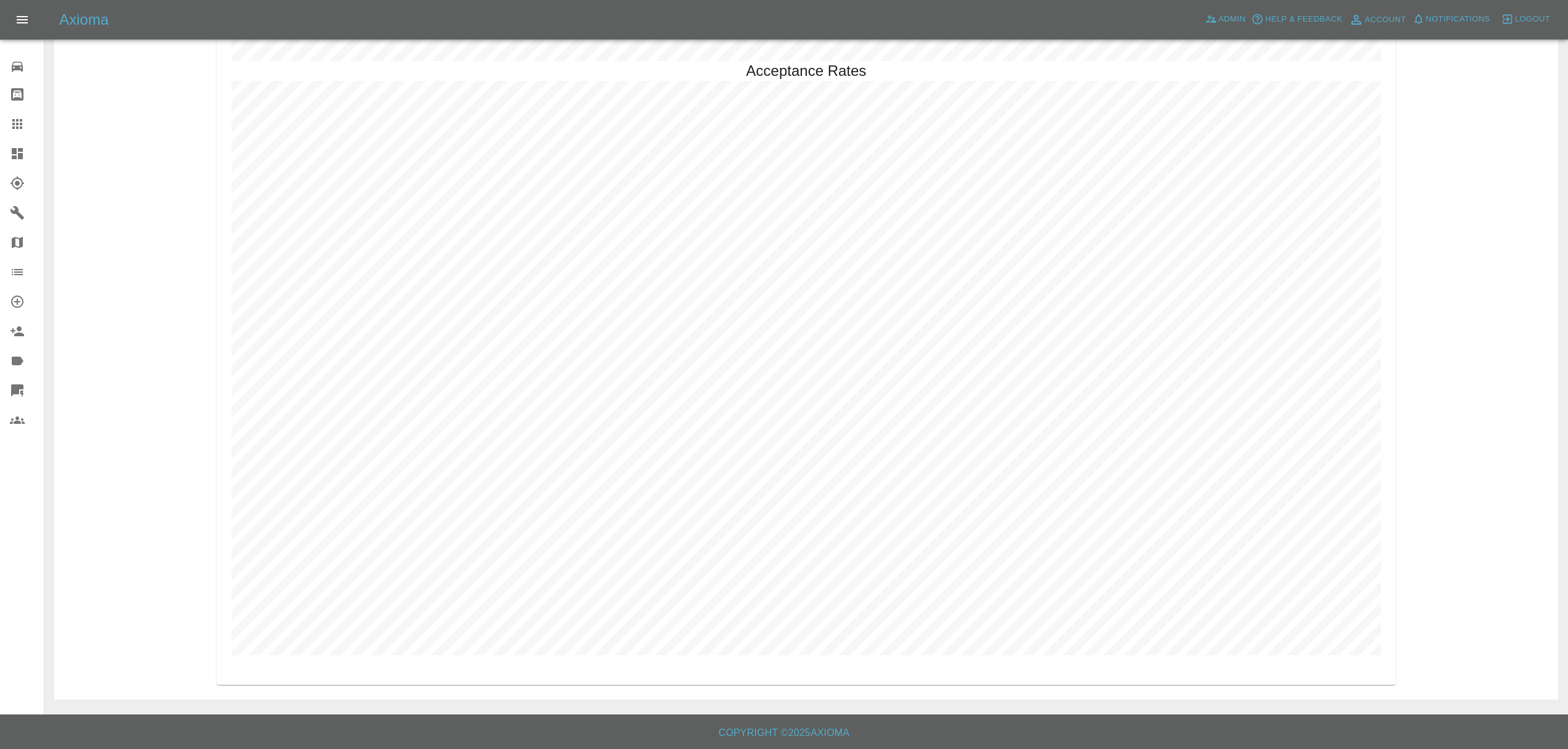
click at [34, 152] on div at bounding box center [27, 154] width 34 height 14
